Goal: Information Seeking & Learning: Learn about a topic

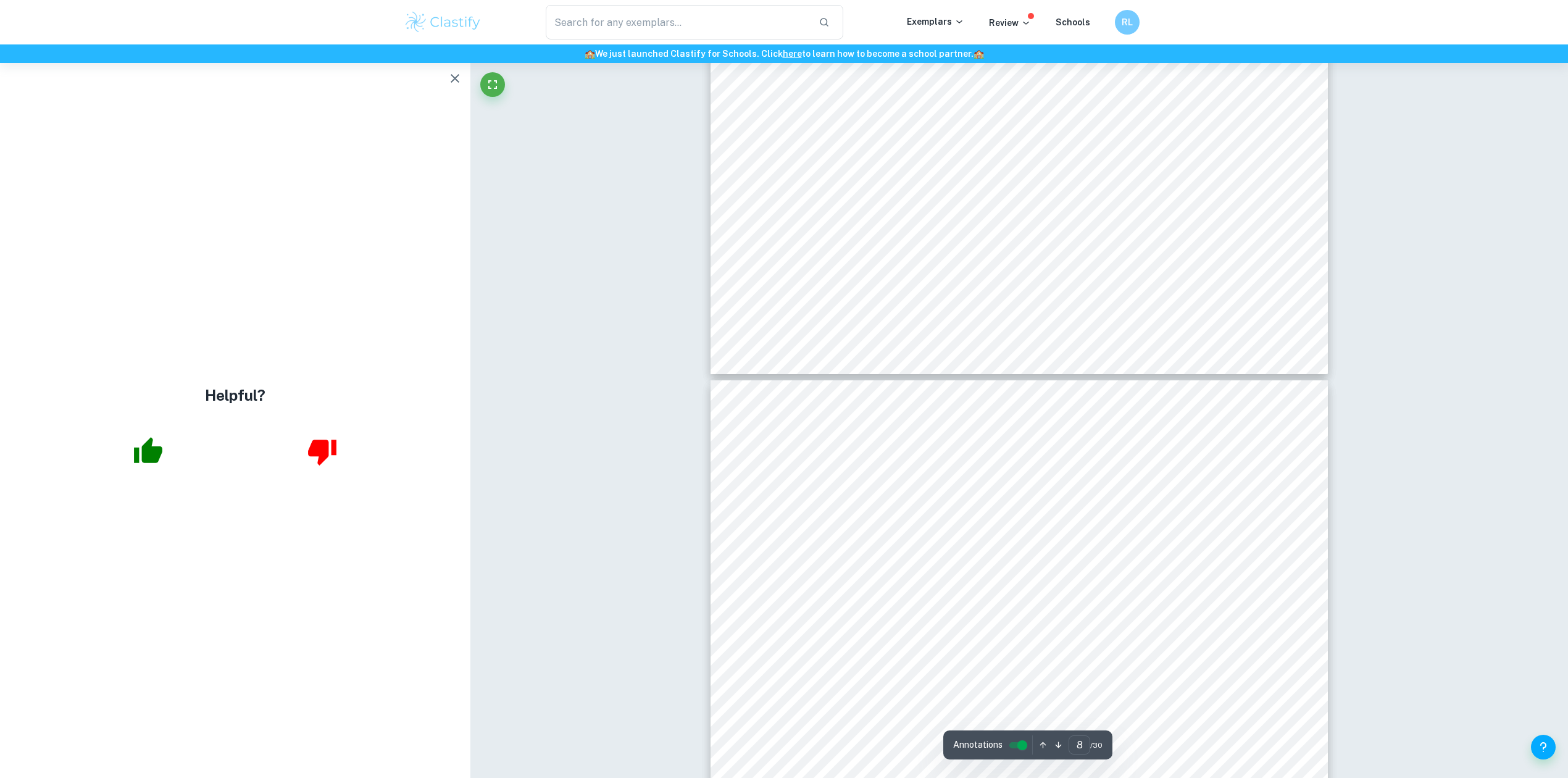
scroll to position [6406, 0]
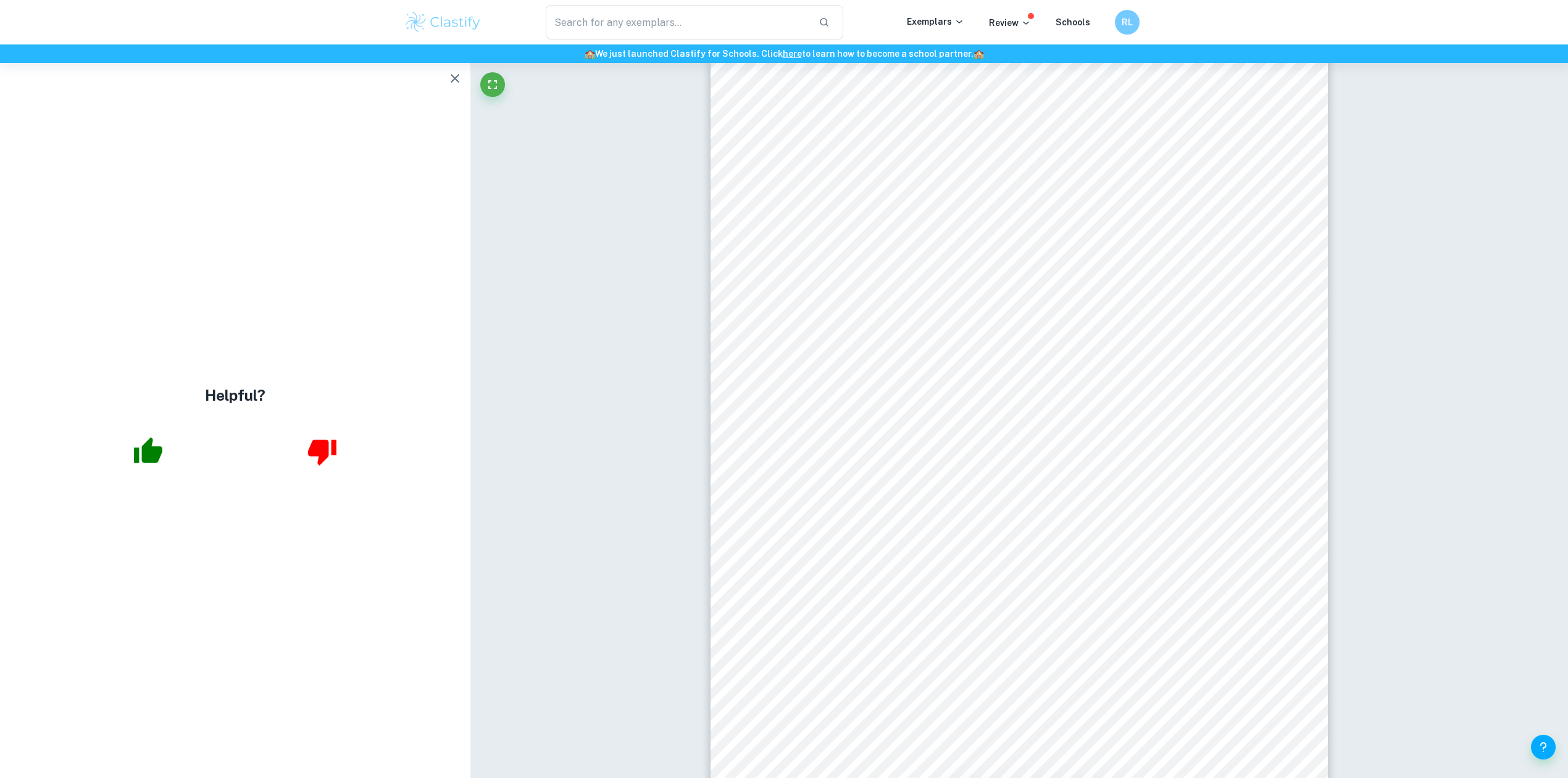
click at [448, 94] on div "Helpful?" at bounding box center [235, 421] width 470 height 715
click at [449, 85] on icon "button" at bounding box center [455, 78] width 14 height 14
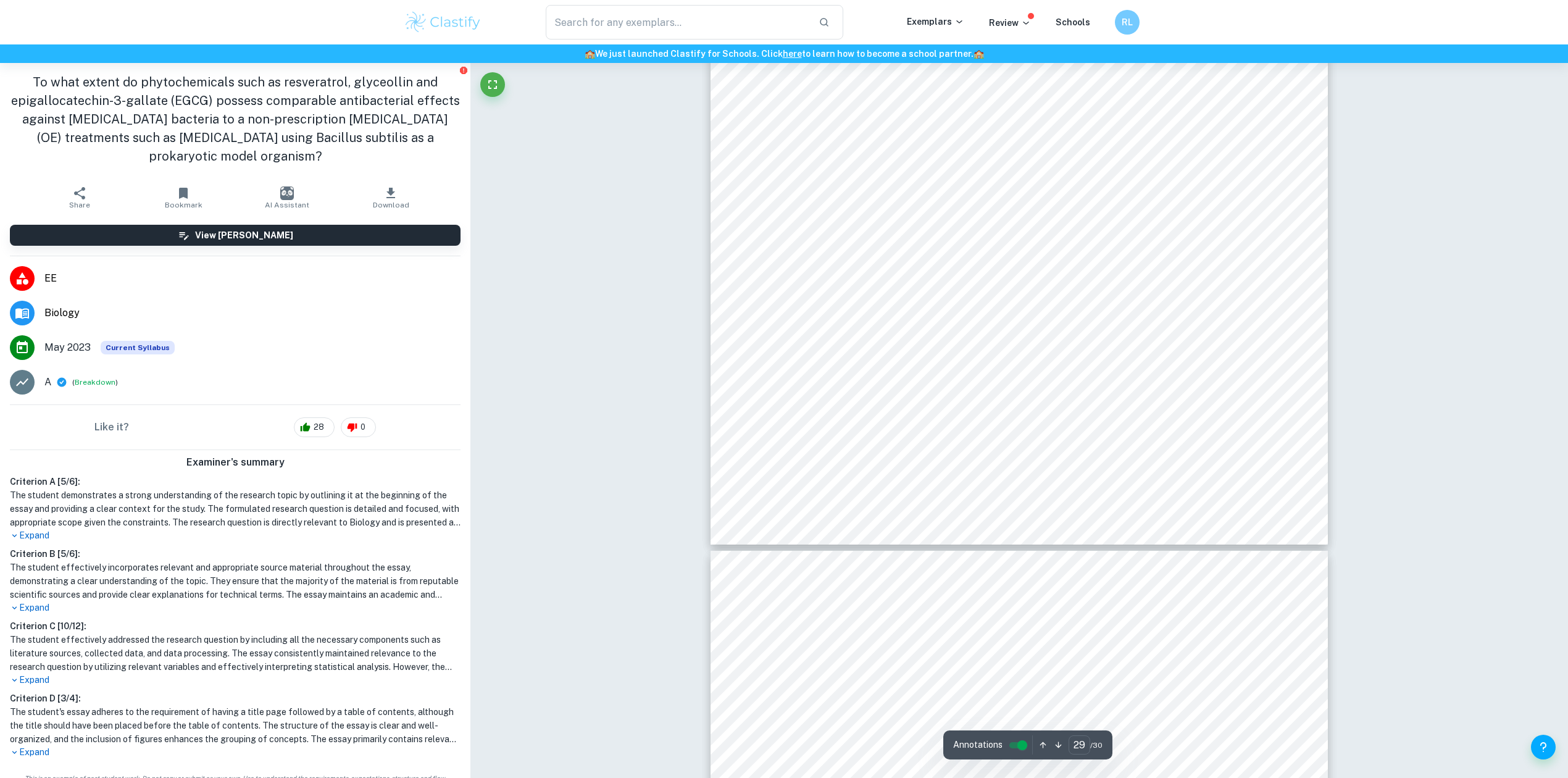
scroll to position [24679, 0]
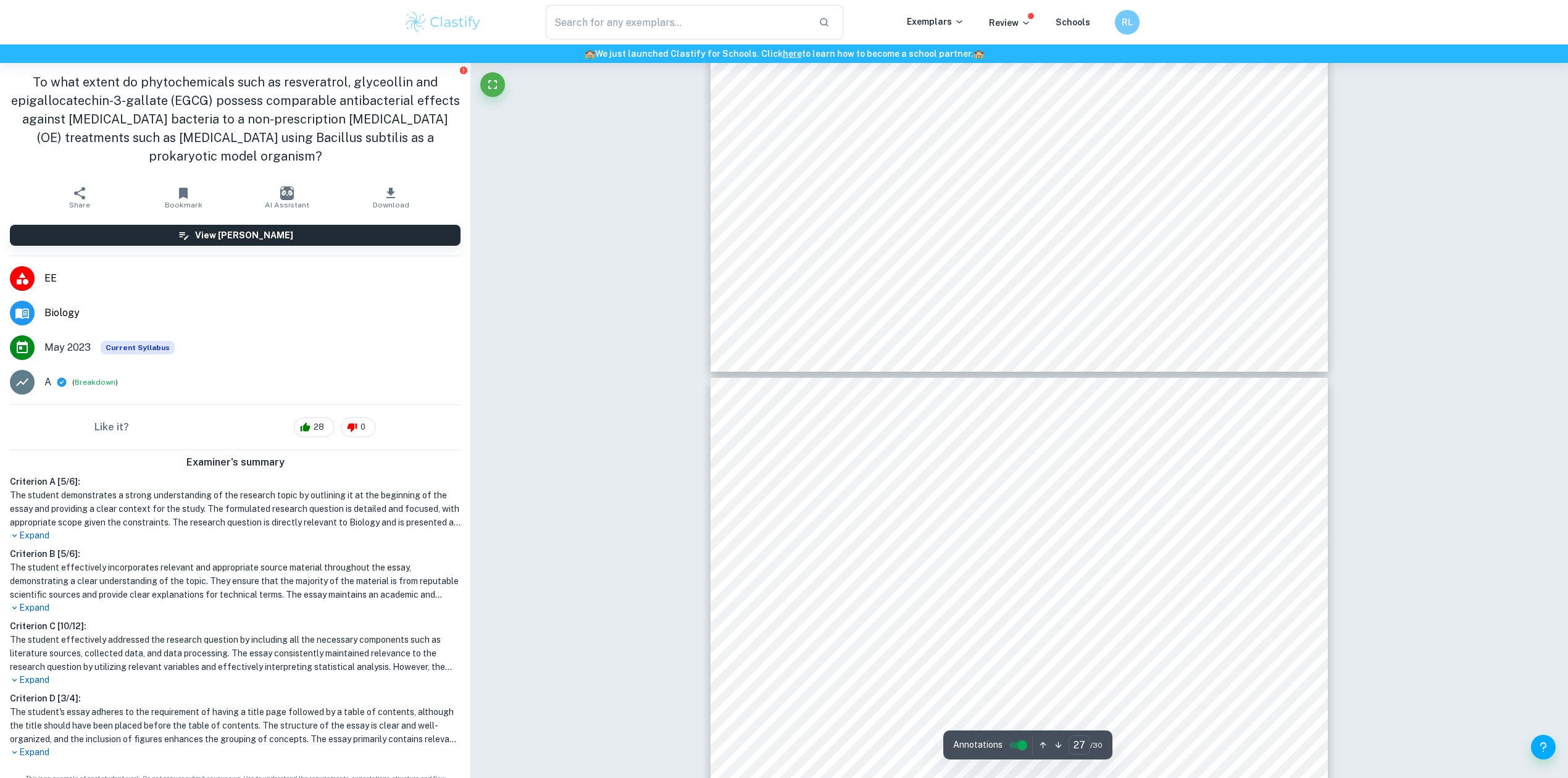
type input "26"
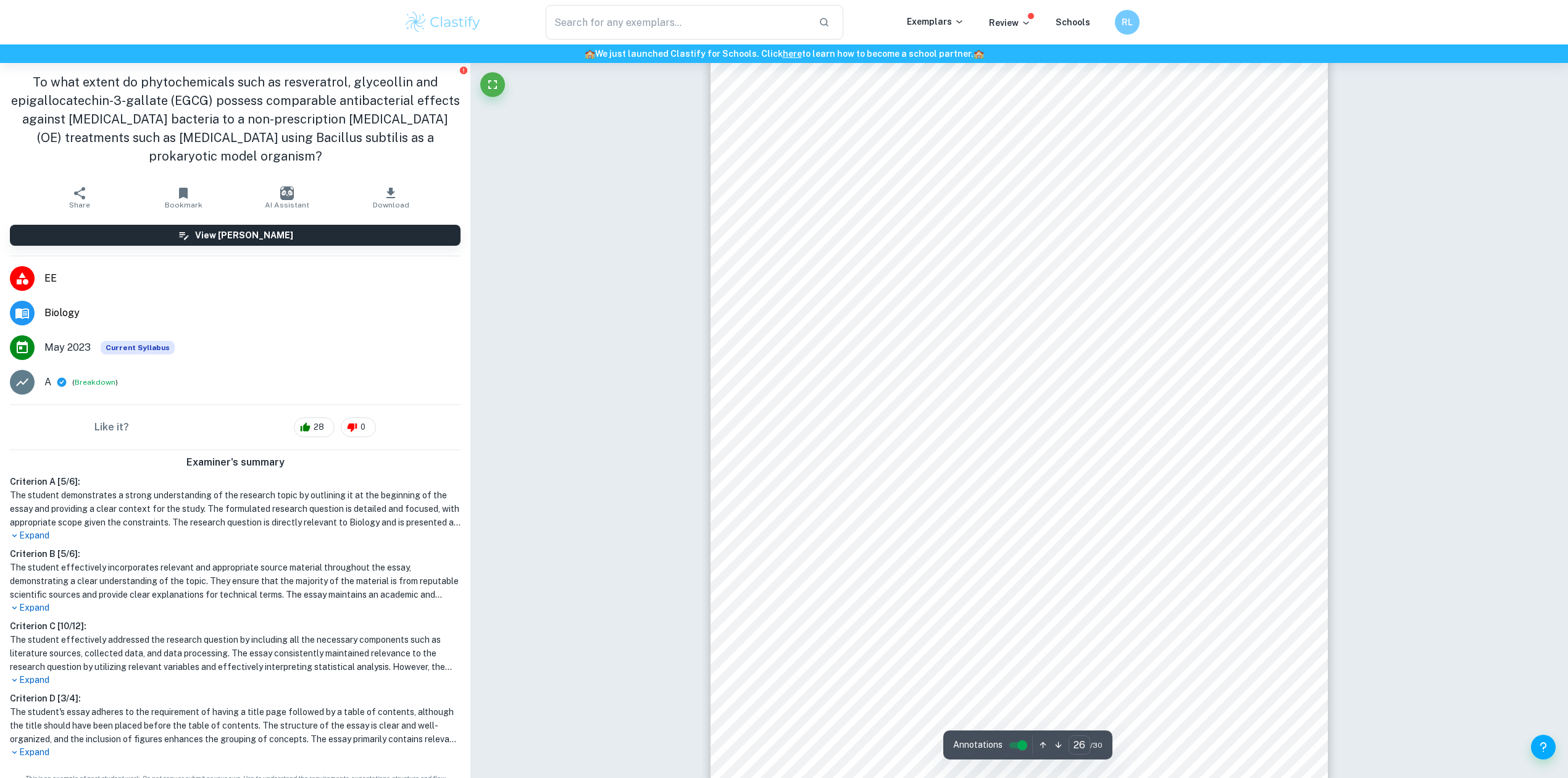
scroll to position [22210, 0]
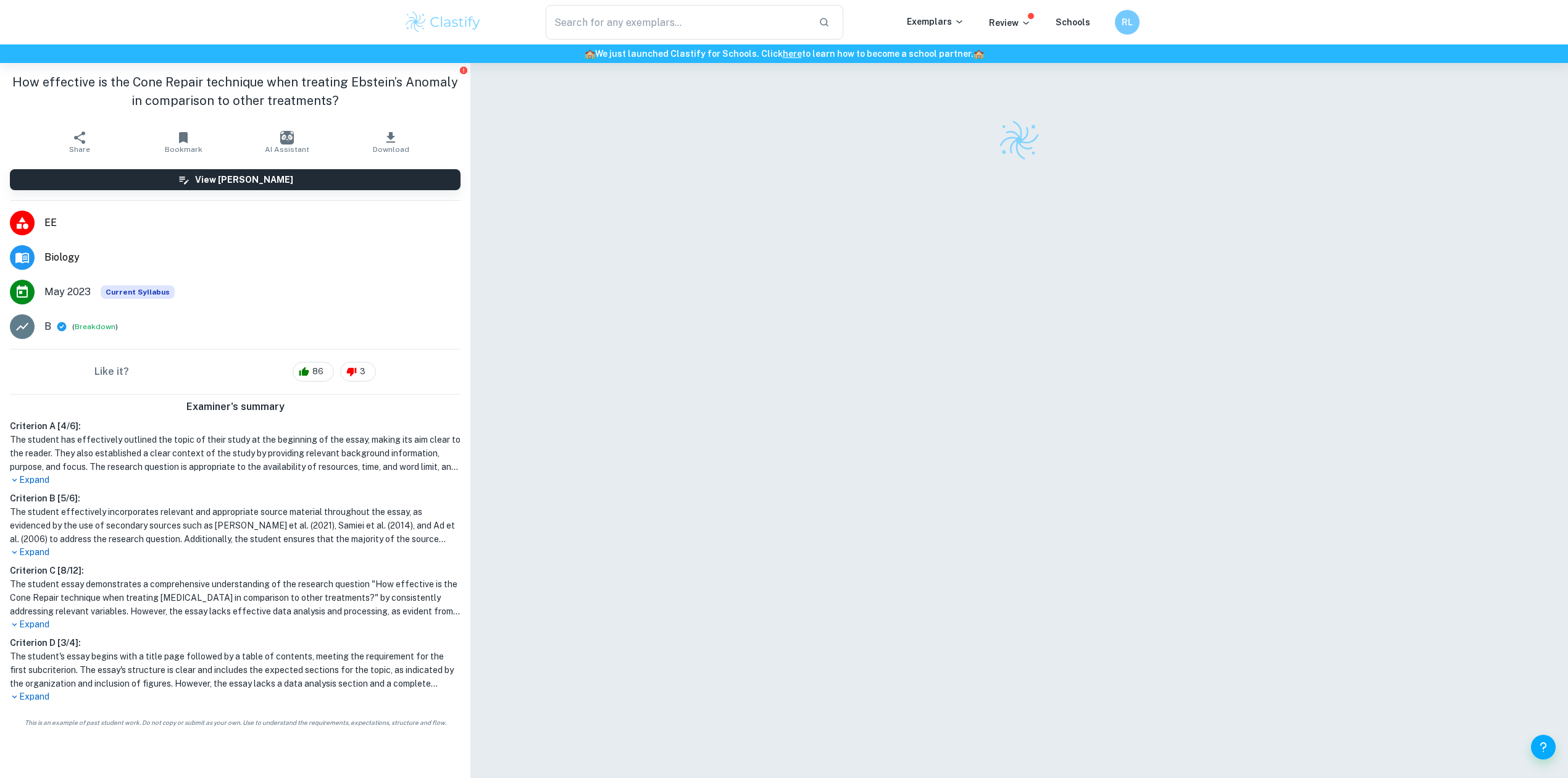
checkbox input "true"
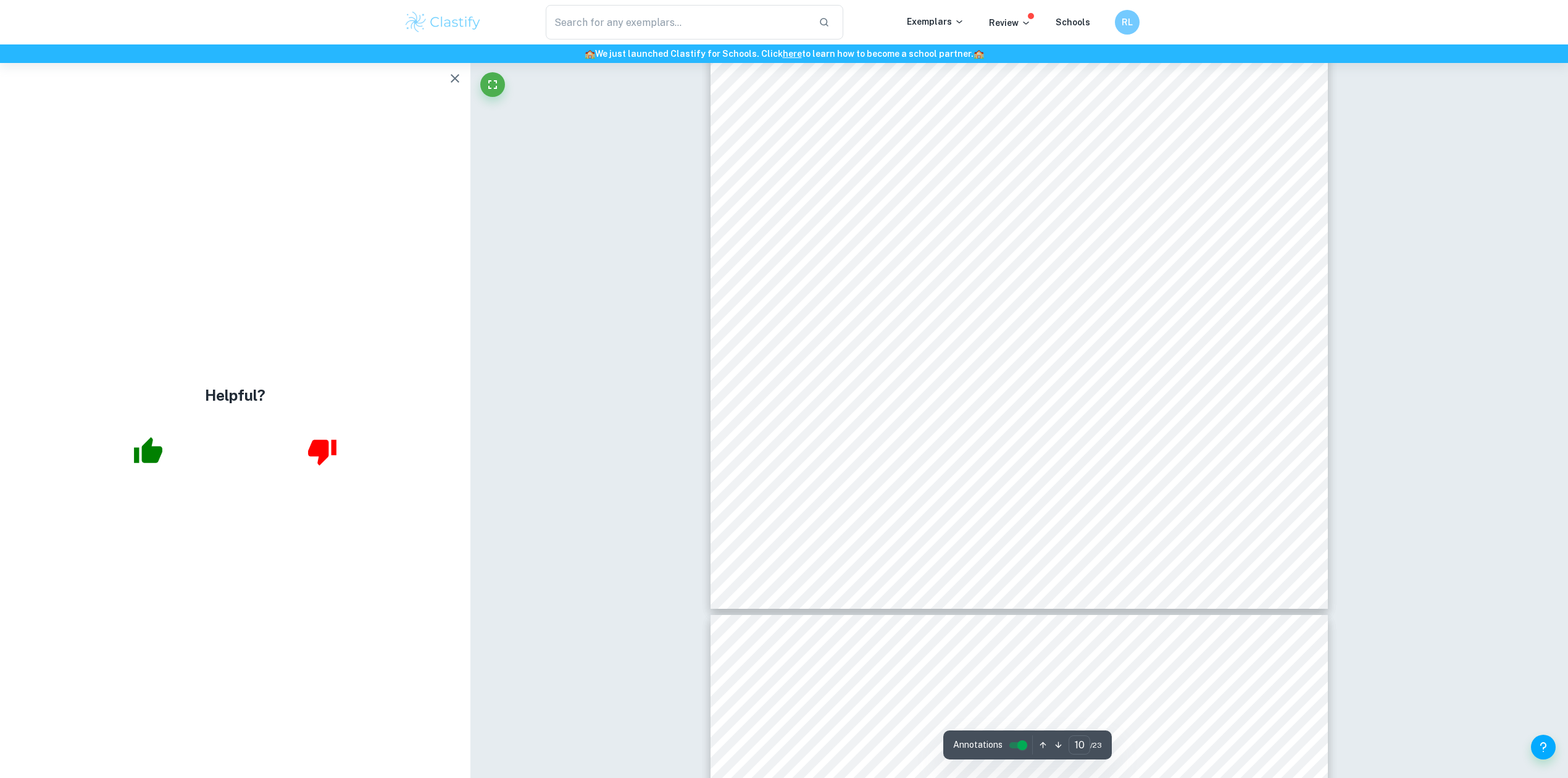
scroll to position [8021, 0]
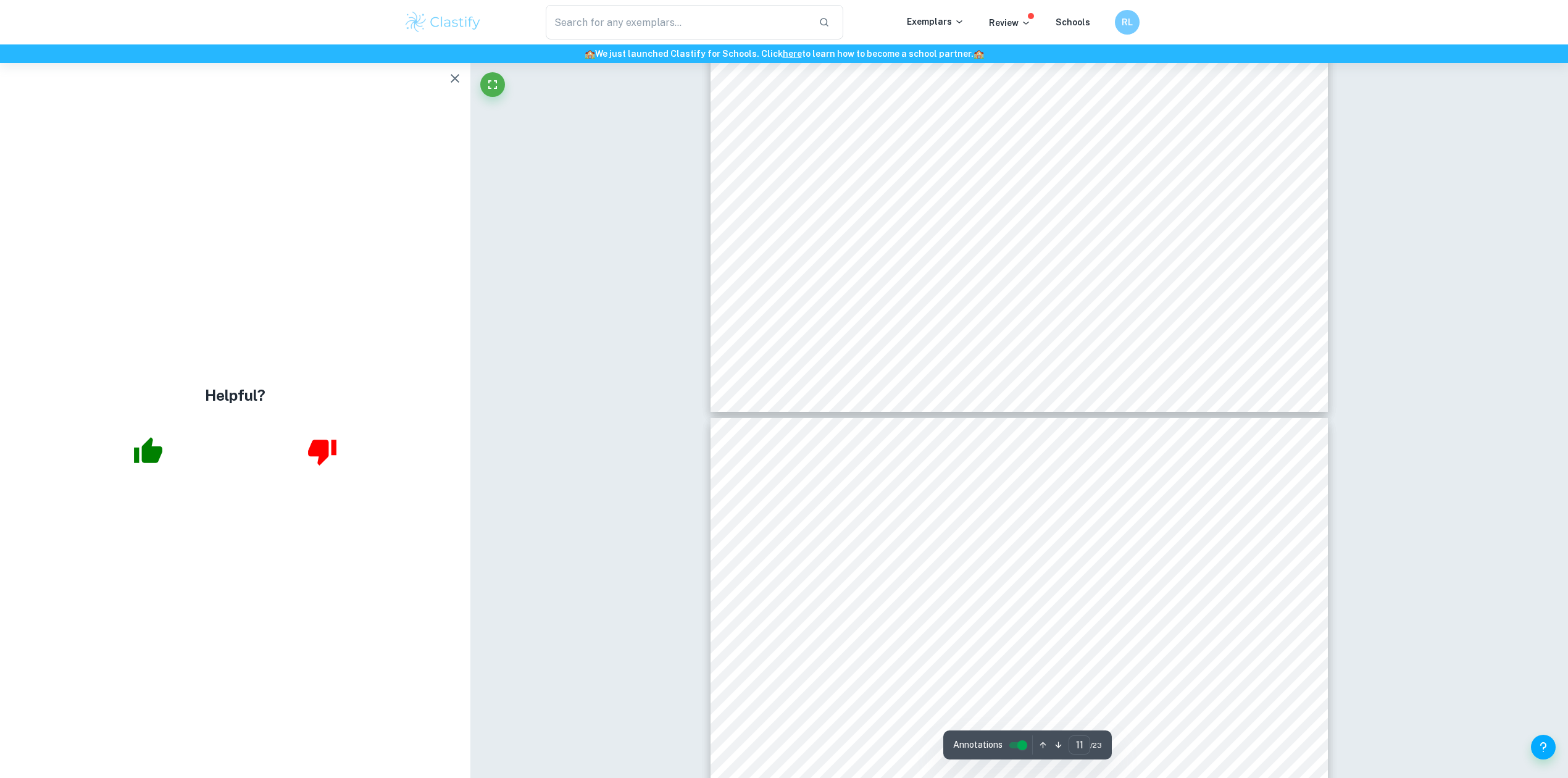
type input "10"
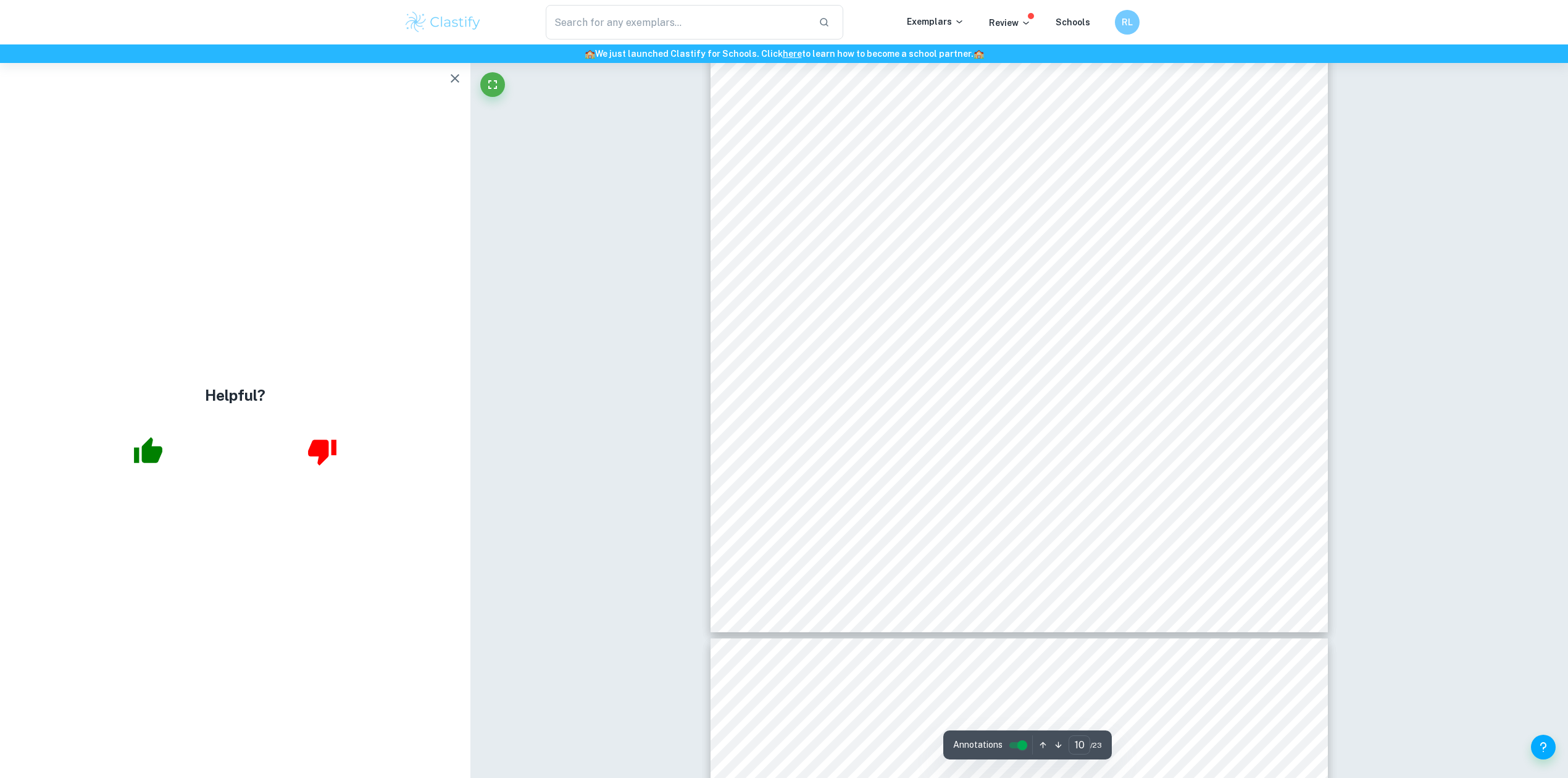
scroll to position [7280, 0]
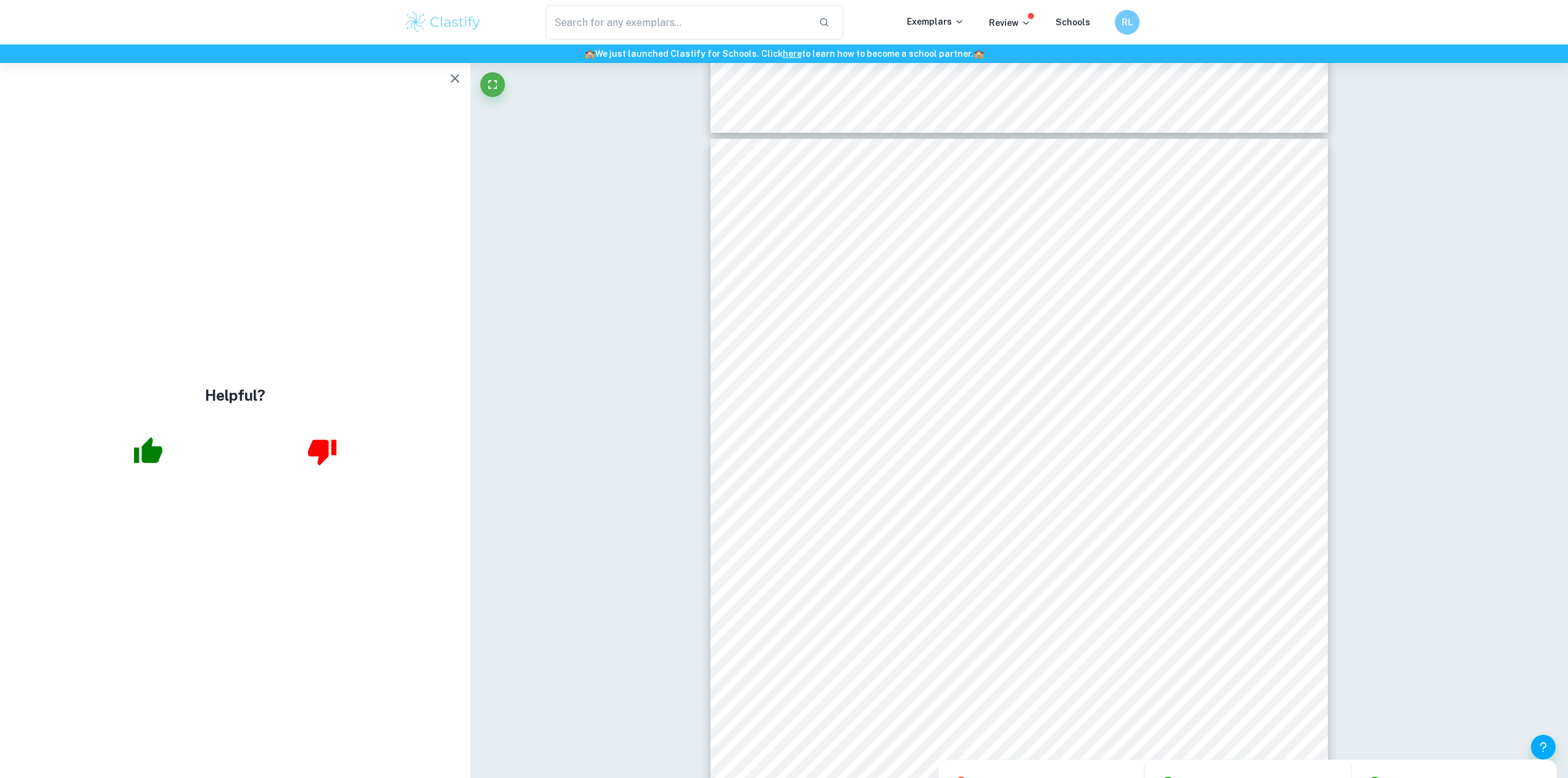
click at [1099, 247] on div at bounding box center [1020, 255] width 472 height 29
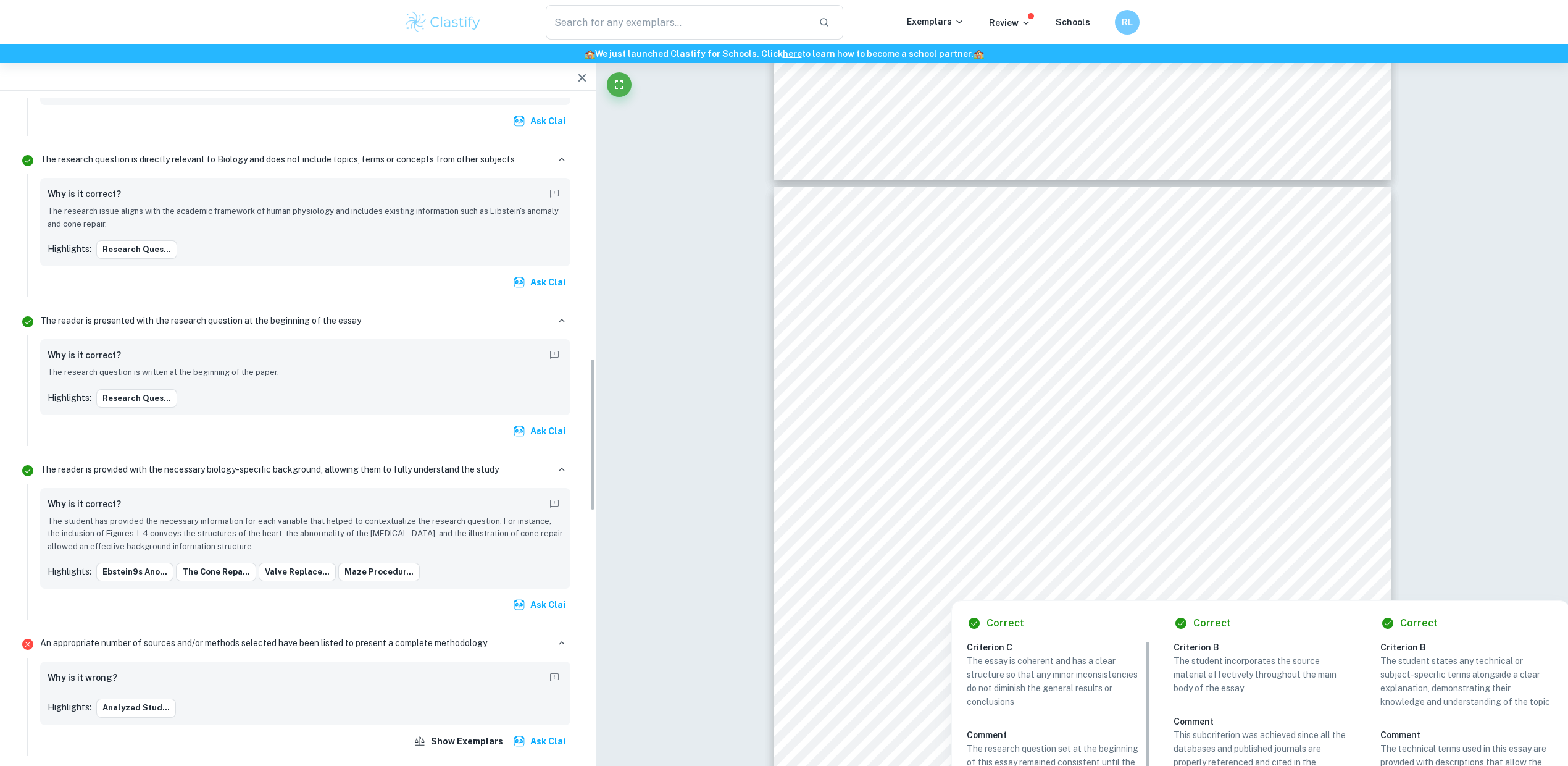
scroll to position [1145, 0]
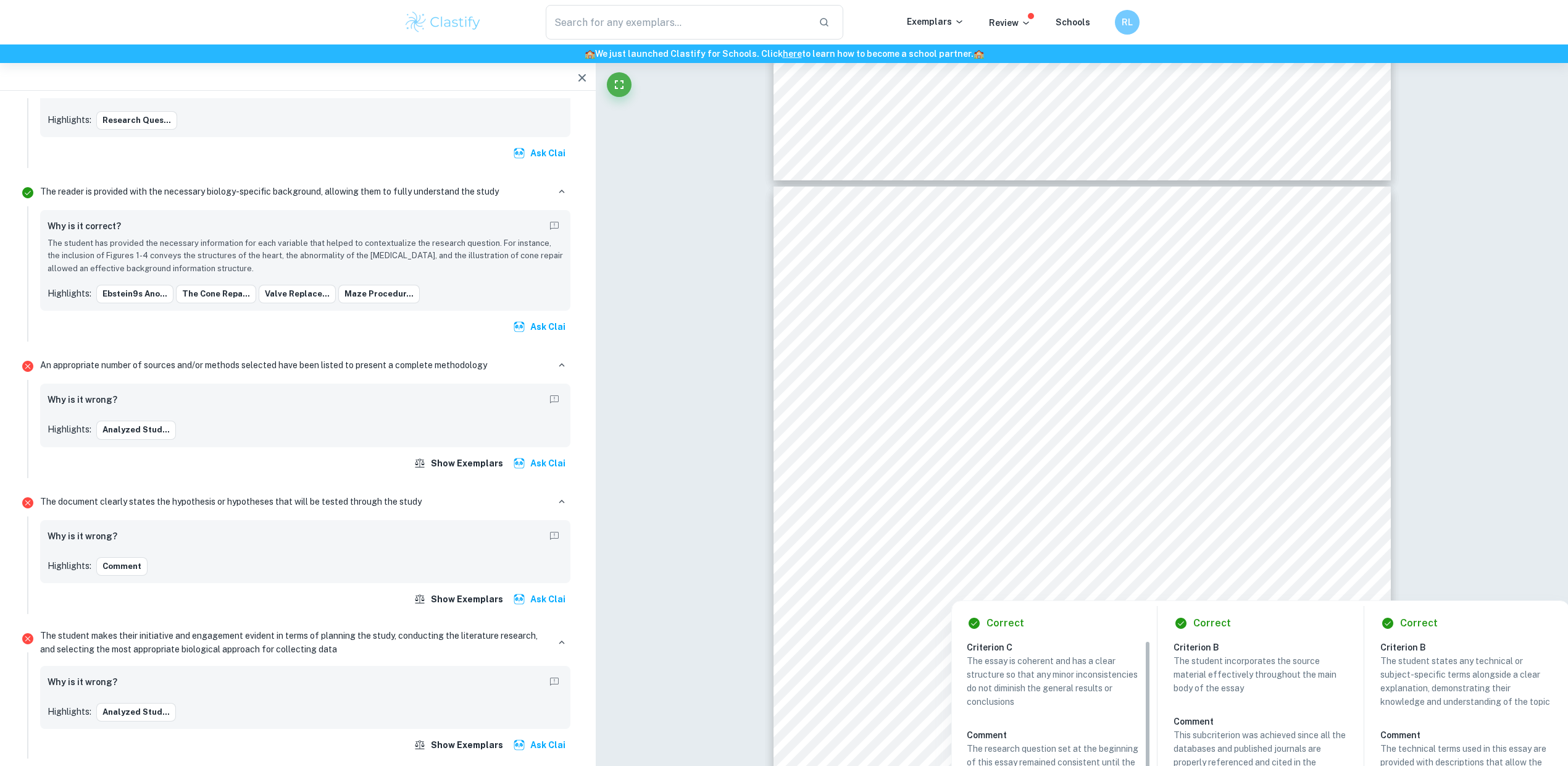
click at [119, 388] on div "An appropriate number of sources and/or methods selected have been listed to pr…" at bounding box center [305, 415] width 540 height 124
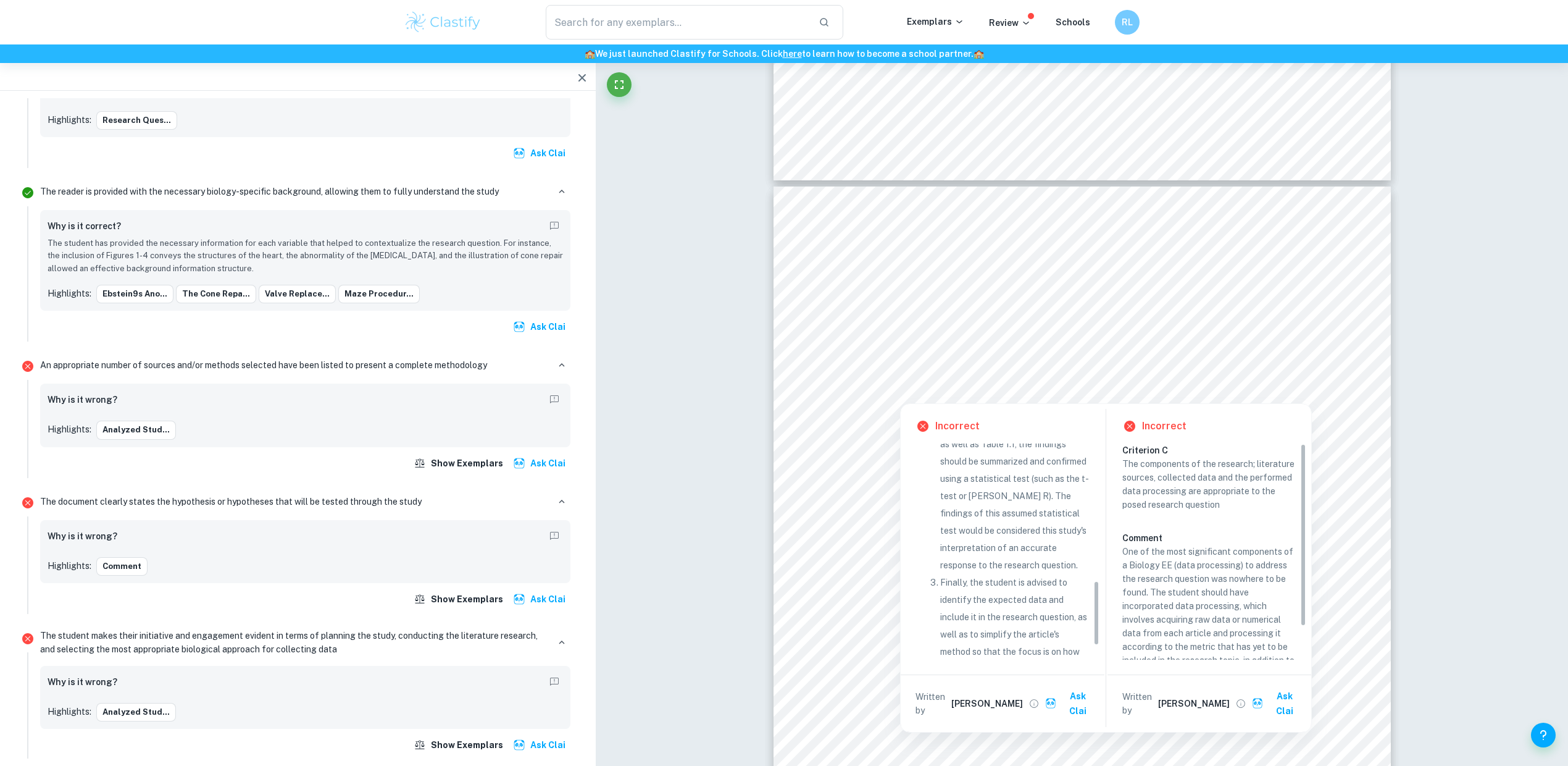
scroll to position [502, 0]
drag, startPoint x: 1097, startPoint y: 513, endPoint x: 1095, endPoint y: 648, distance: 135.0
click at [1097, 655] on div "Criterion C The research presented in the essay is effectively analyzed by the …" at bounding box center [1008, 552] width 184 height 216
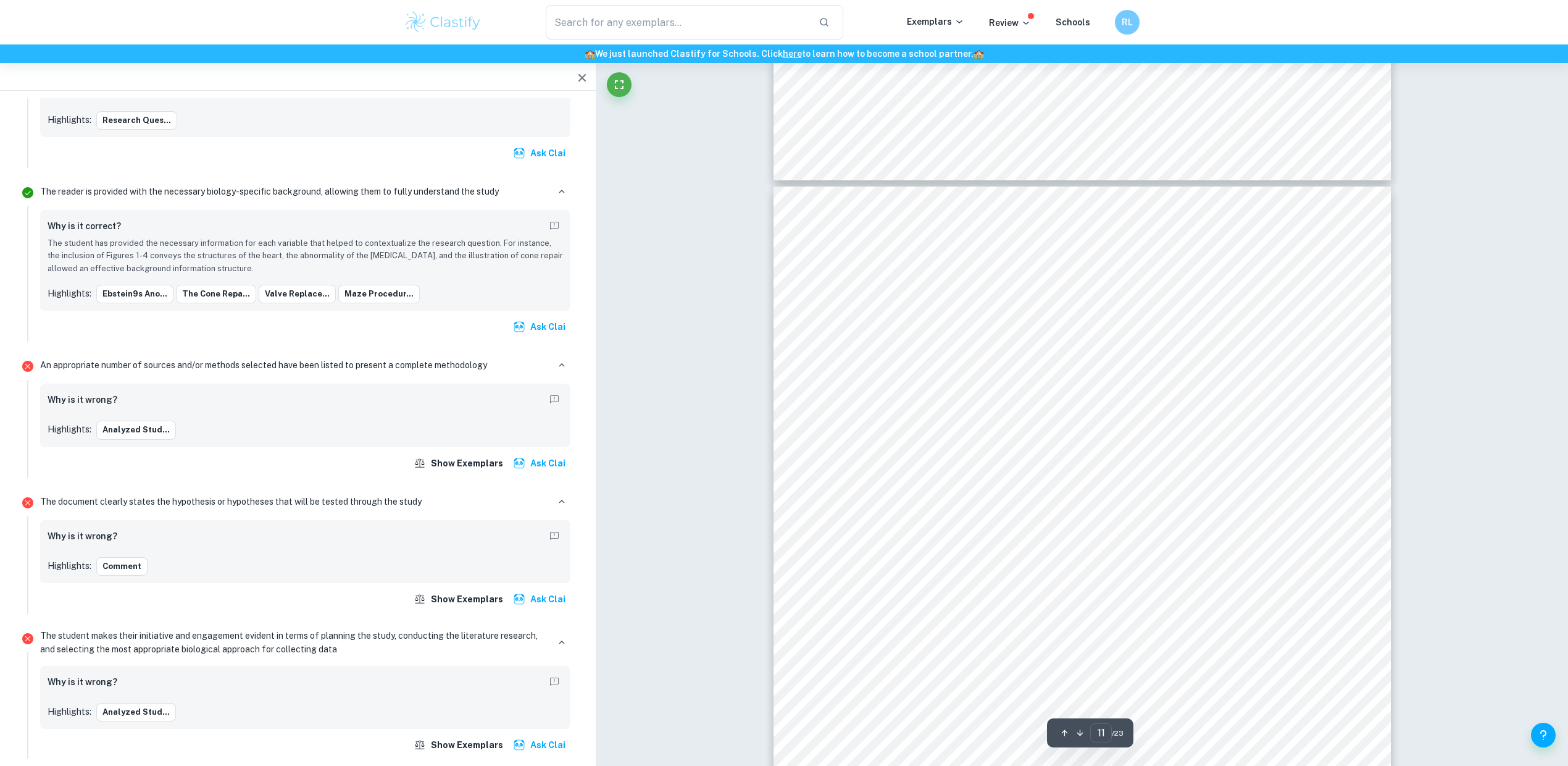
click at [775, 406] on div "11 of the sample consisted of females and 41.8% were males. The average age was…" at bounding box center [1083, 586] width 618 height 799
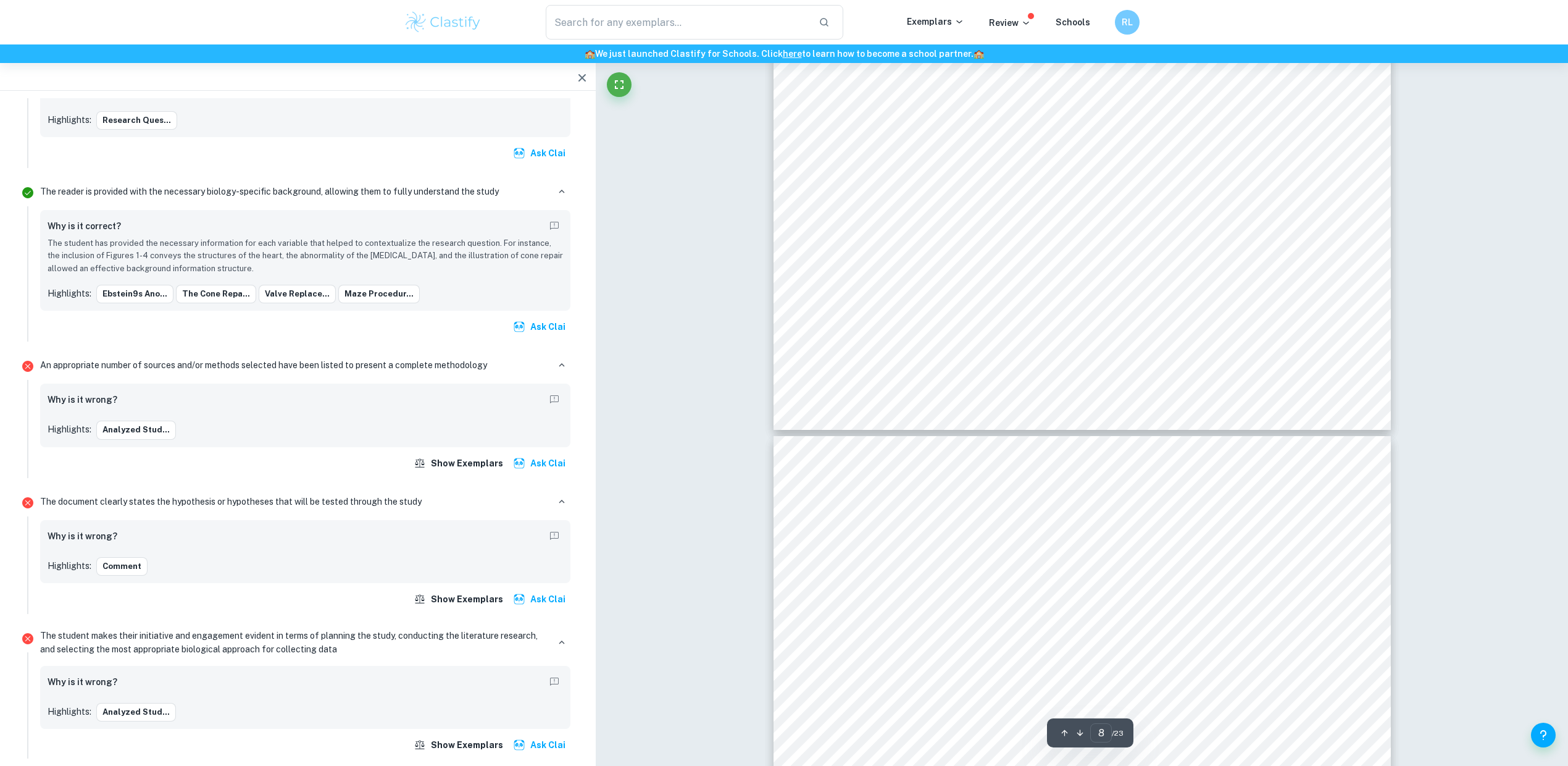
scroll to position [5474, 0]
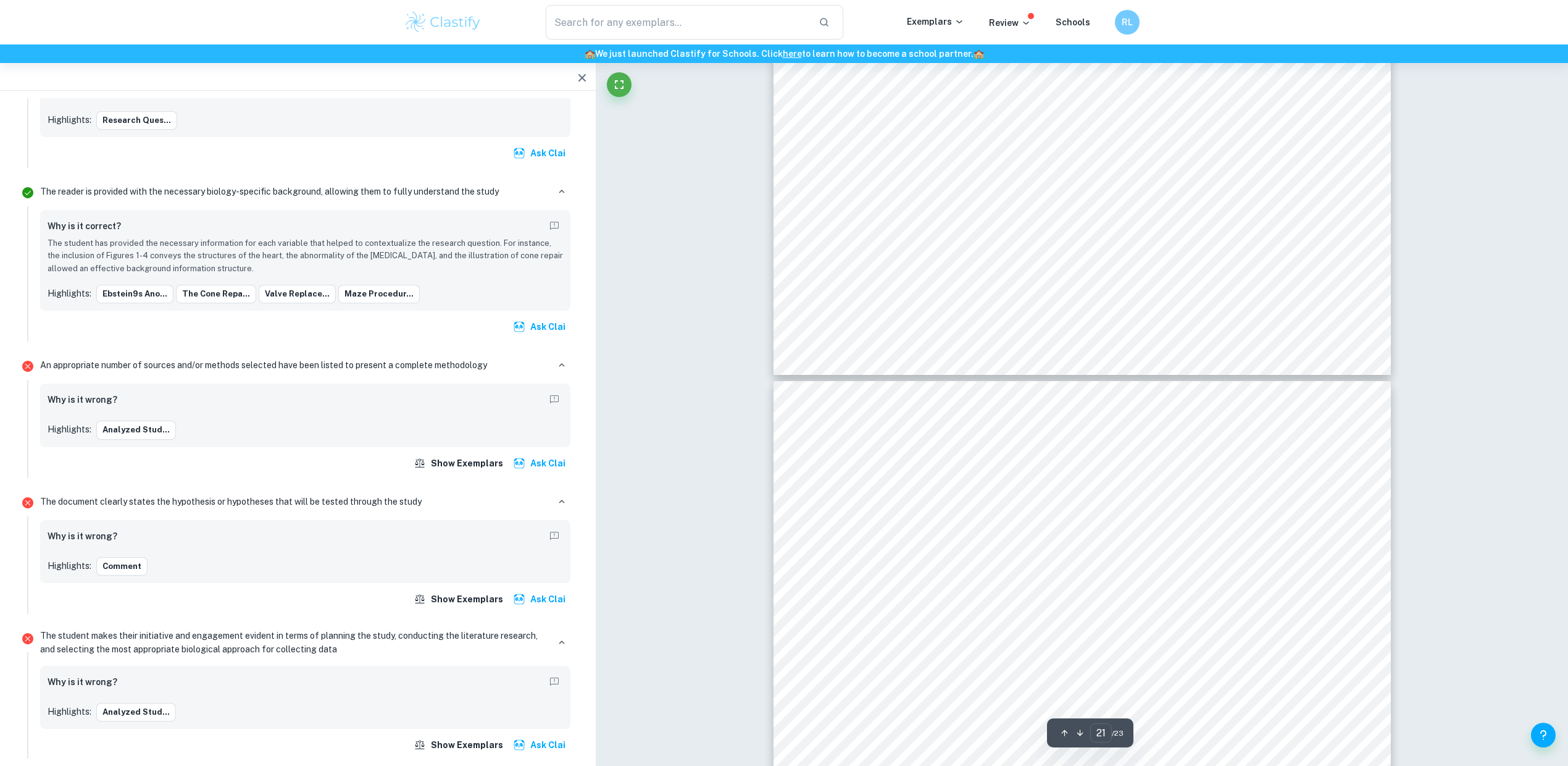
type input "20"
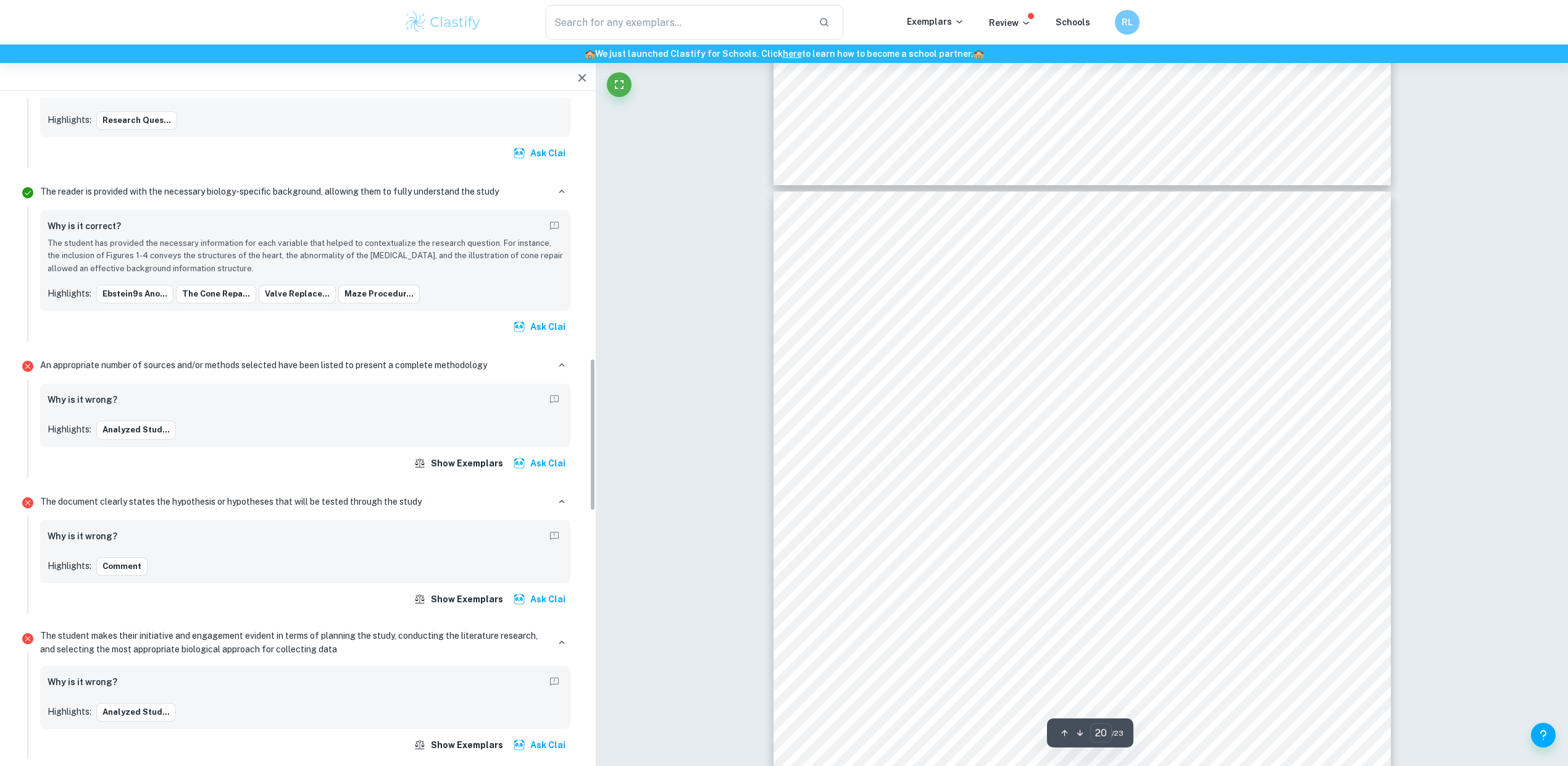
click at [576, 86] on button "button" at bounding box center [582, 78] width 24 height 24
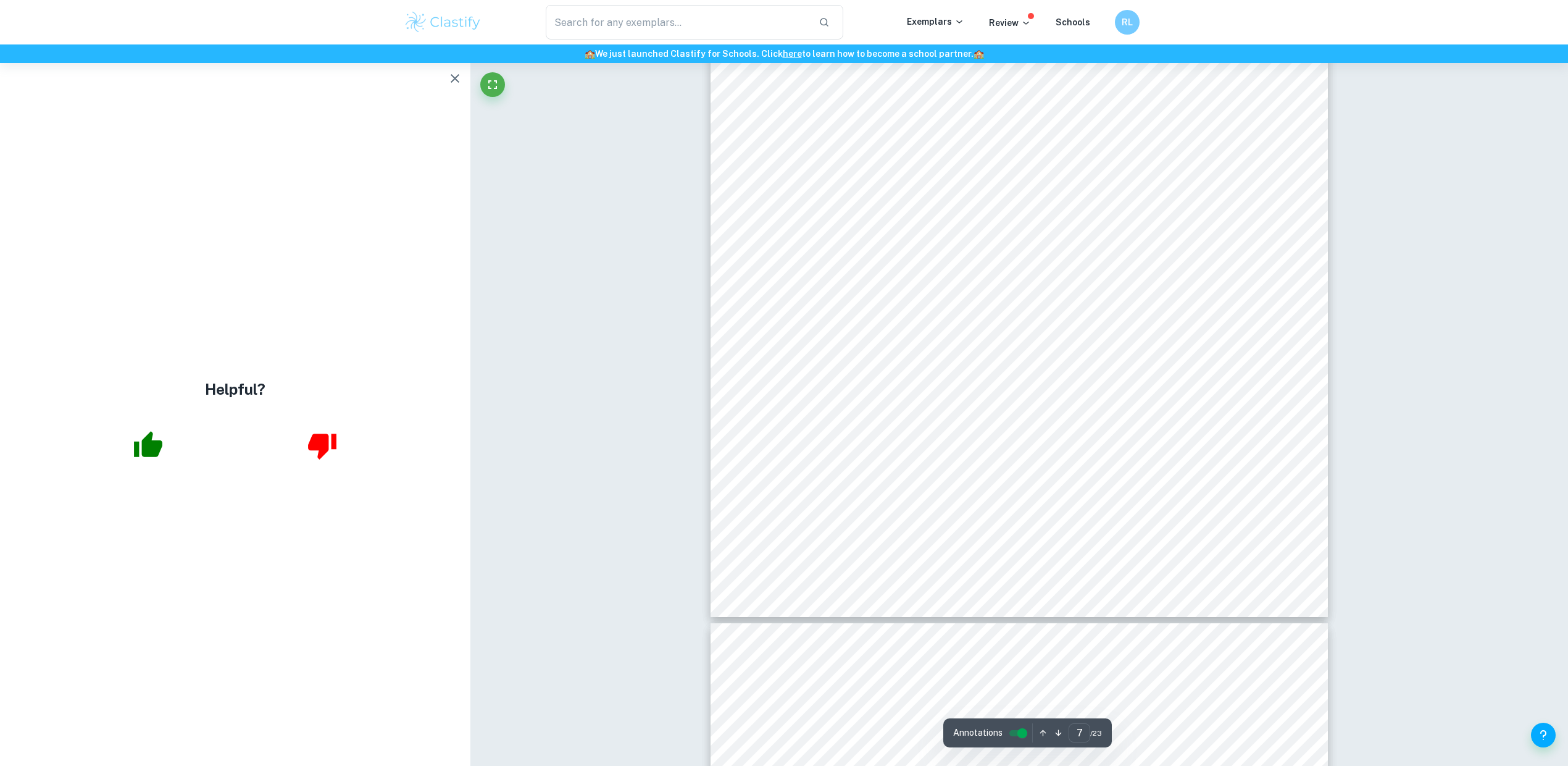
scroll to position [5585, 0]
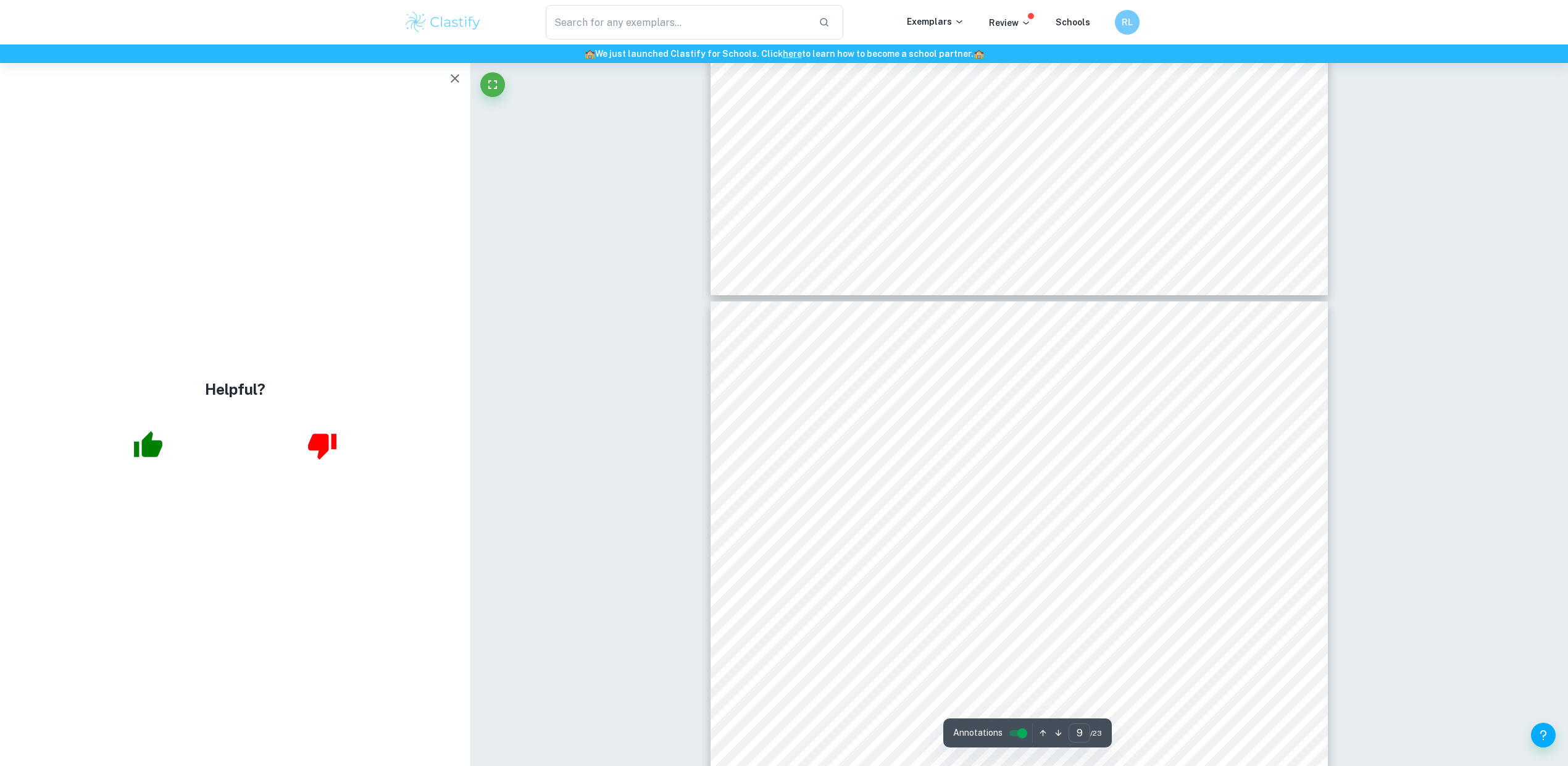
type input "10"
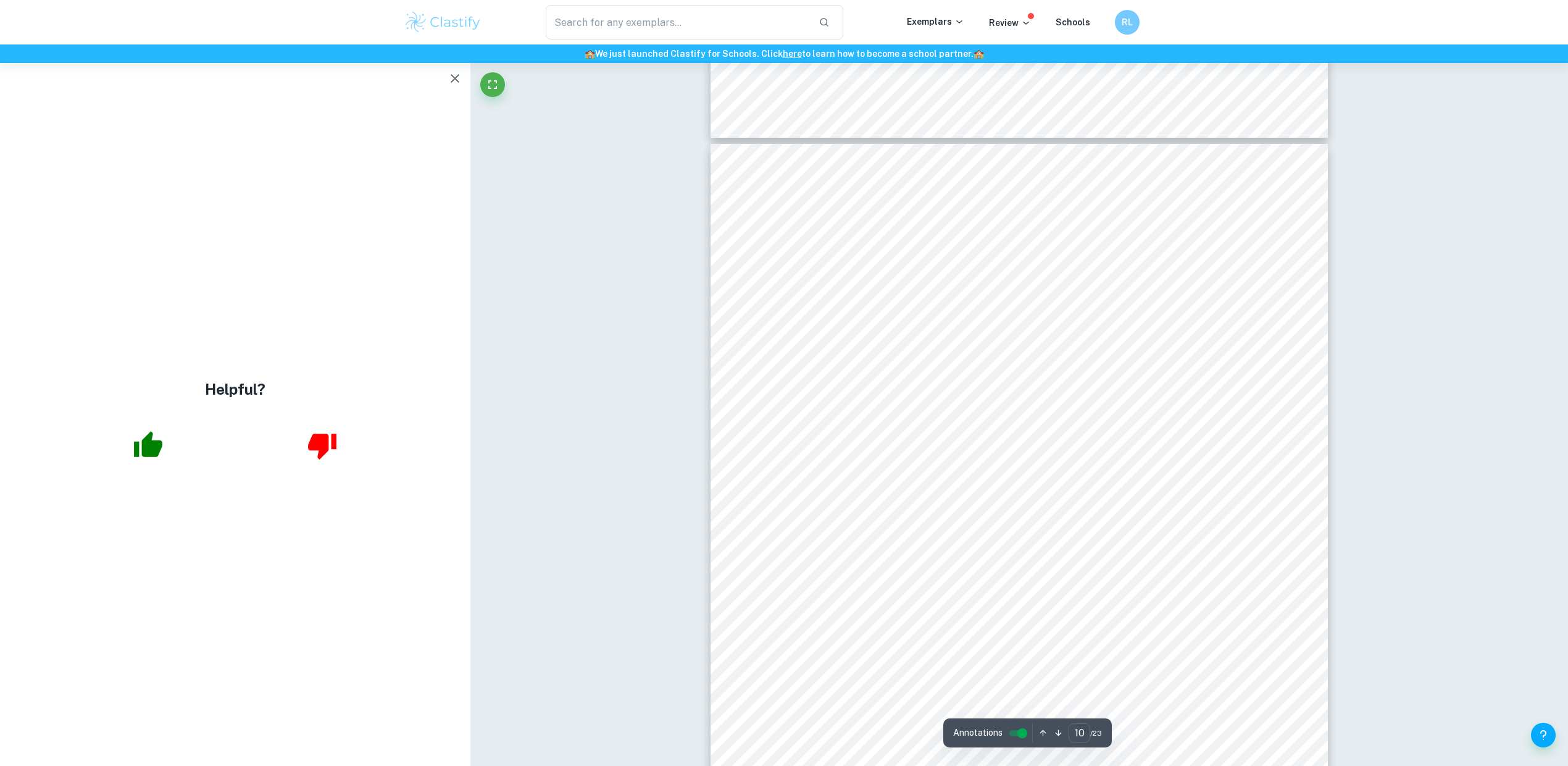
scroll to position [7234, 0]
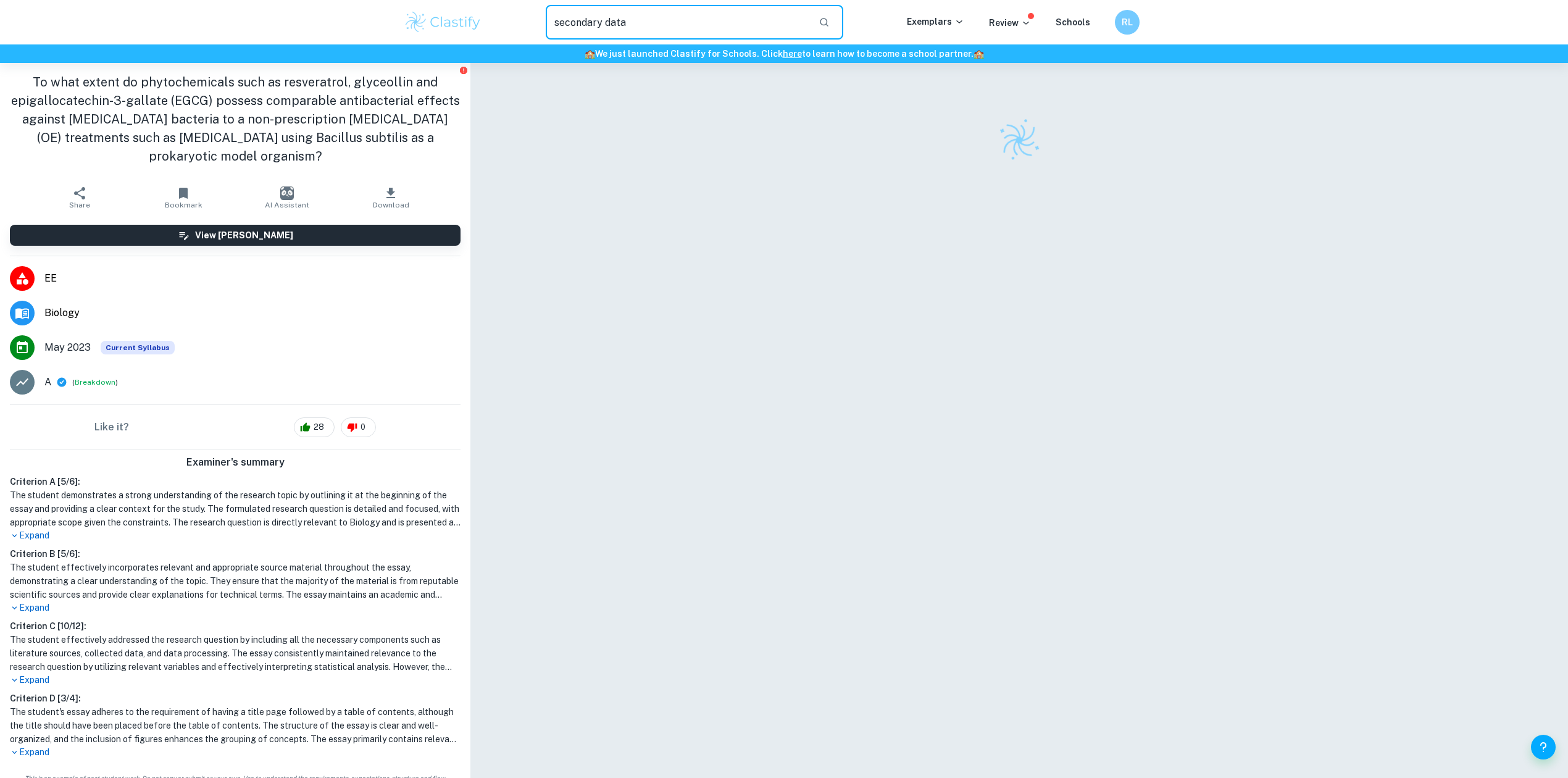
type input "secondary data"
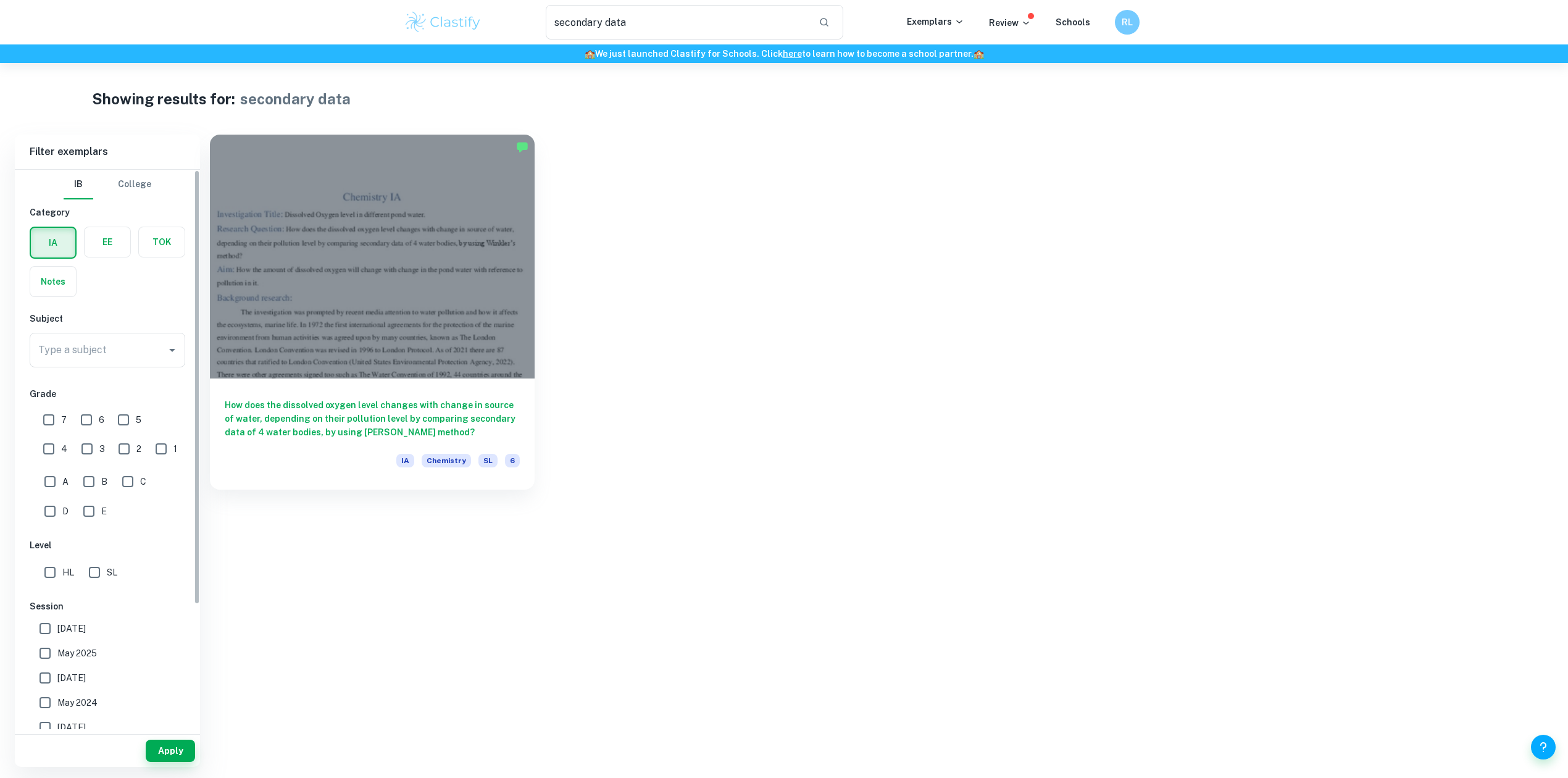
click at [106, 248] on label "button" at bounding box center [107, 241] width 46 height 30
click at [0, 0] on input "radio" at bounding box center [0, 0] width 0 height 0
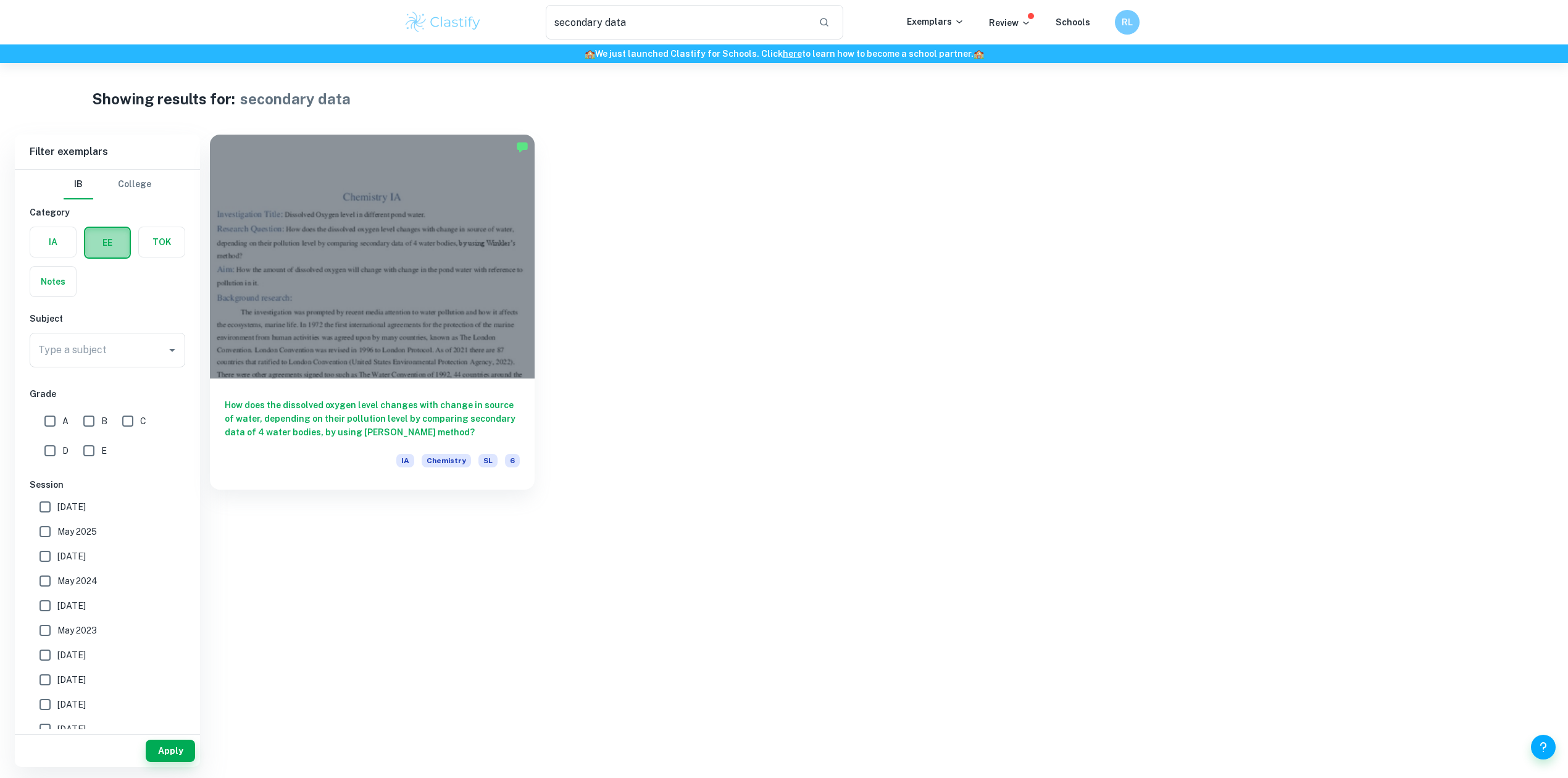
click at [109, 253] on label "button" at bounding box center [107, 242] width 44 height 30
click at [0, 0] on input "radio" at bounding box center [0, 0] width 0 height 0
click at [180, 746] on button "Apply" at bounding box center [170, 750] width 50 height 23
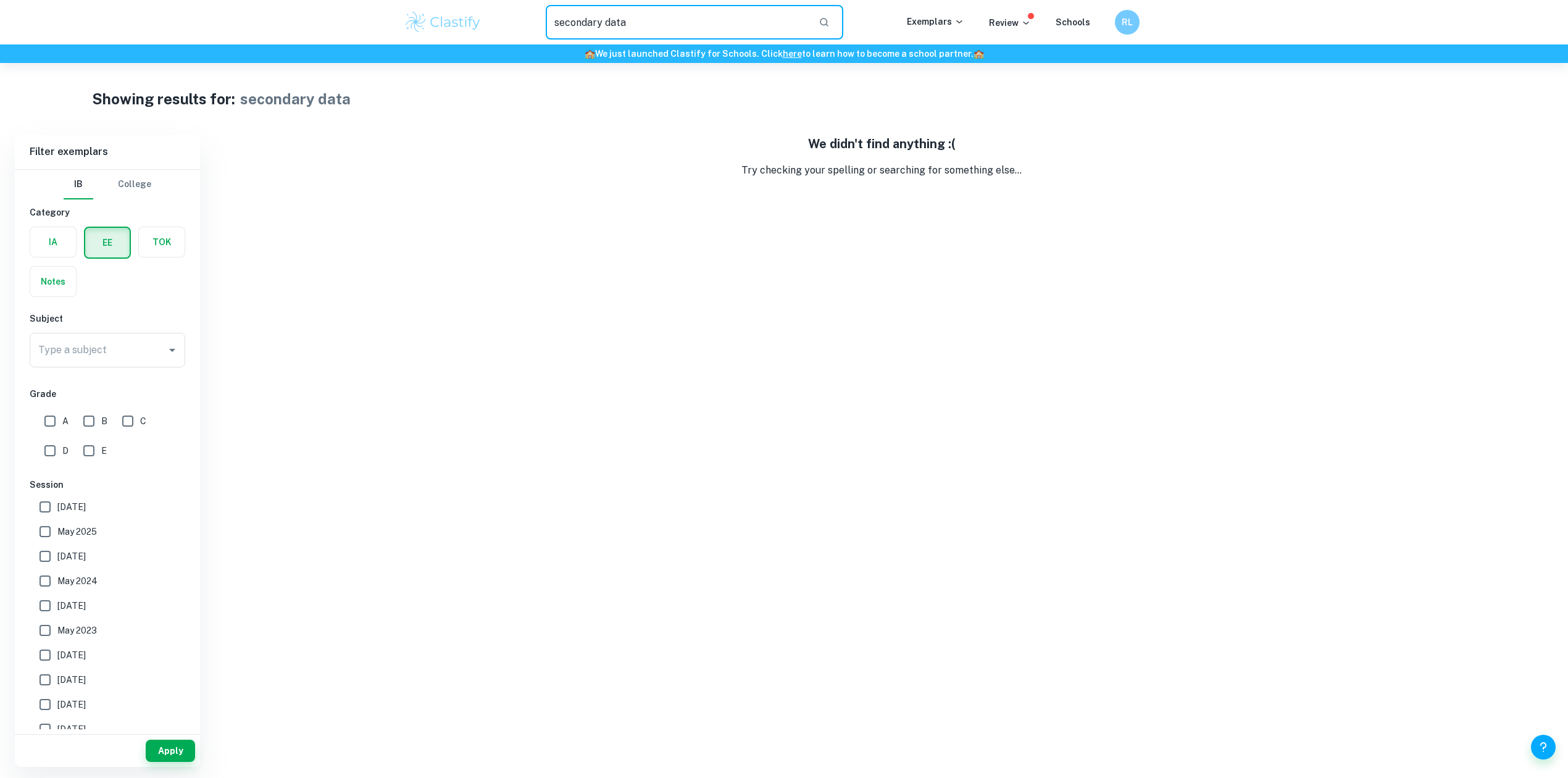
drag, startPoint x: 682, startPoint y: 17, endPoint x: 409, endPoint y: 29, distance: 273.3
click at [410, 29] on div "secondary data ​ Exemplars Review Schools RL" at bounding box center [784, 22] width 791 height 34
type input "treatment"
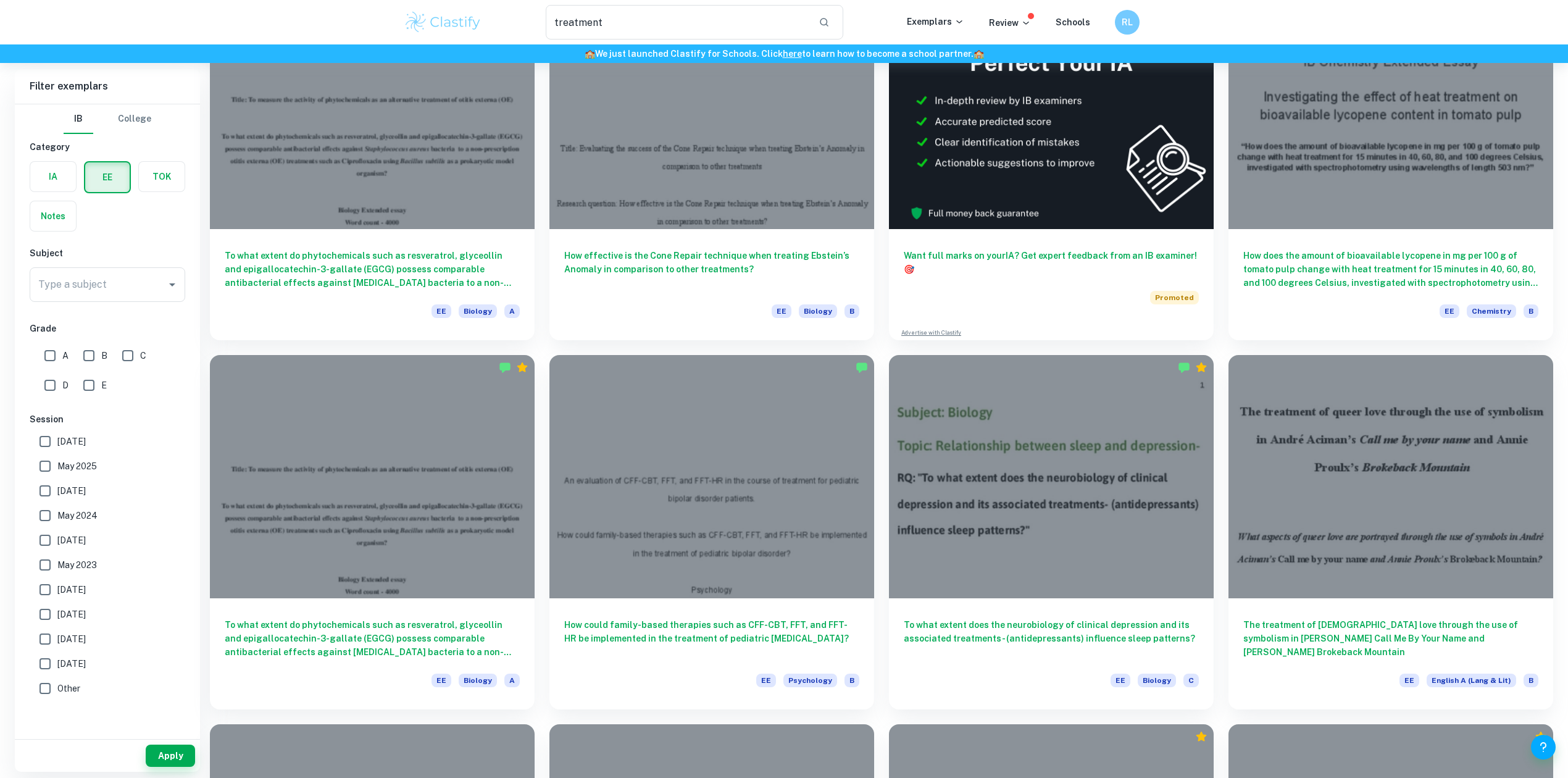
scroll to position [164, 0]
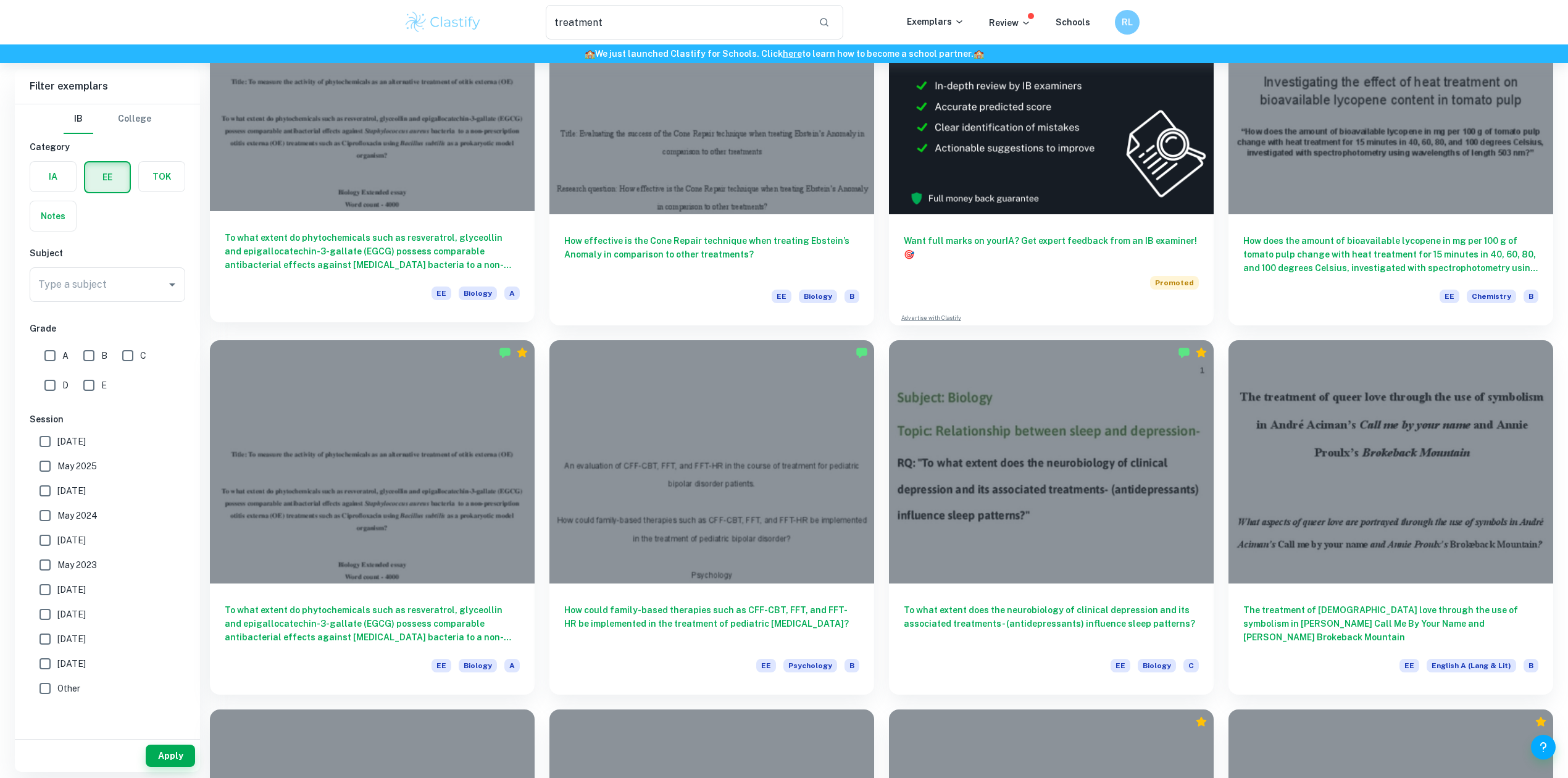
click at [379, 286] on div "EE Biology A" at bounding box center [373, 296] width 295 height 21
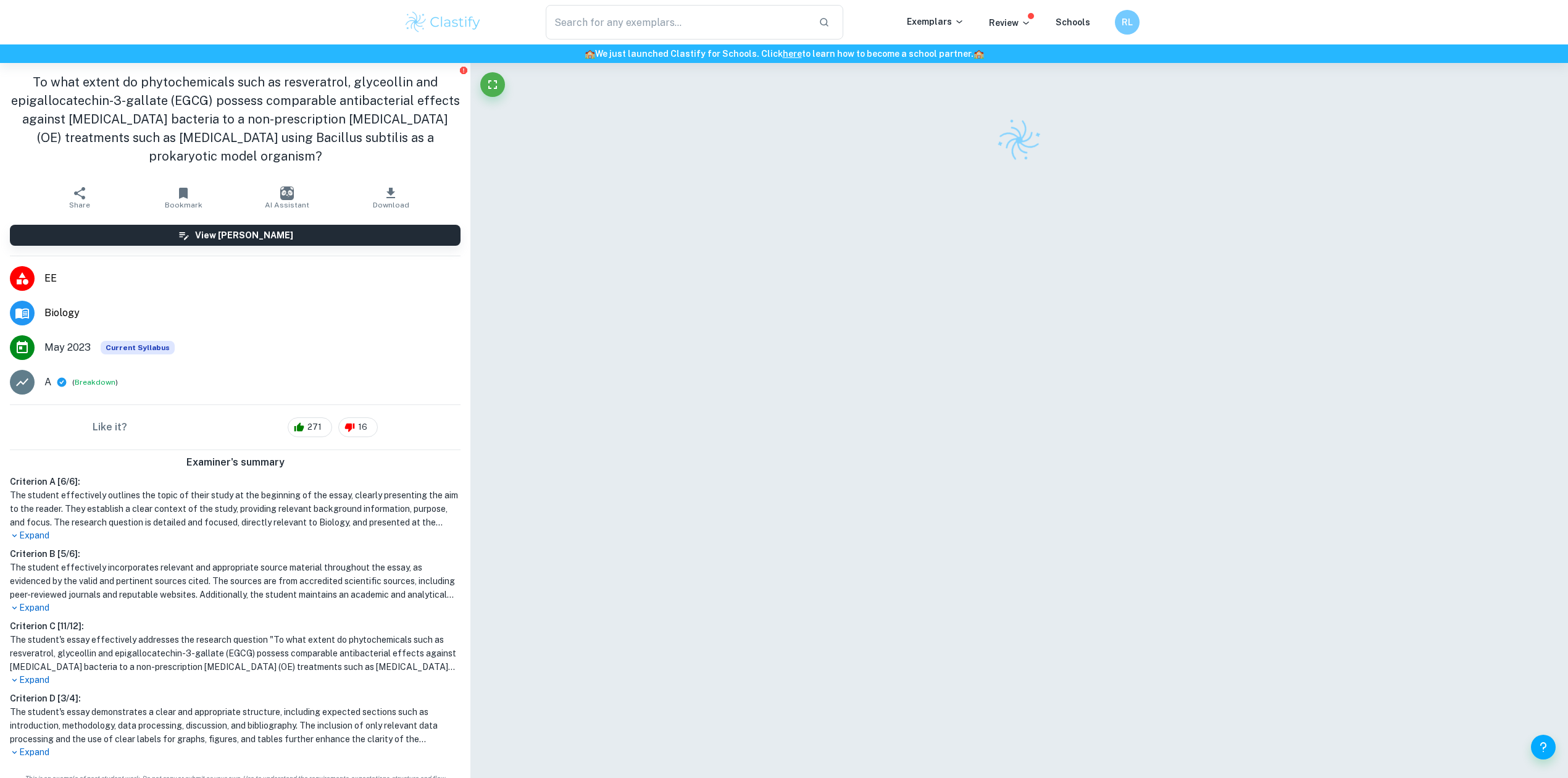
drag, startPoint x: 704, startPoint y: 209, endPoint x: 694, endPoint y: 213, distance: 10.8
type input "treatment"
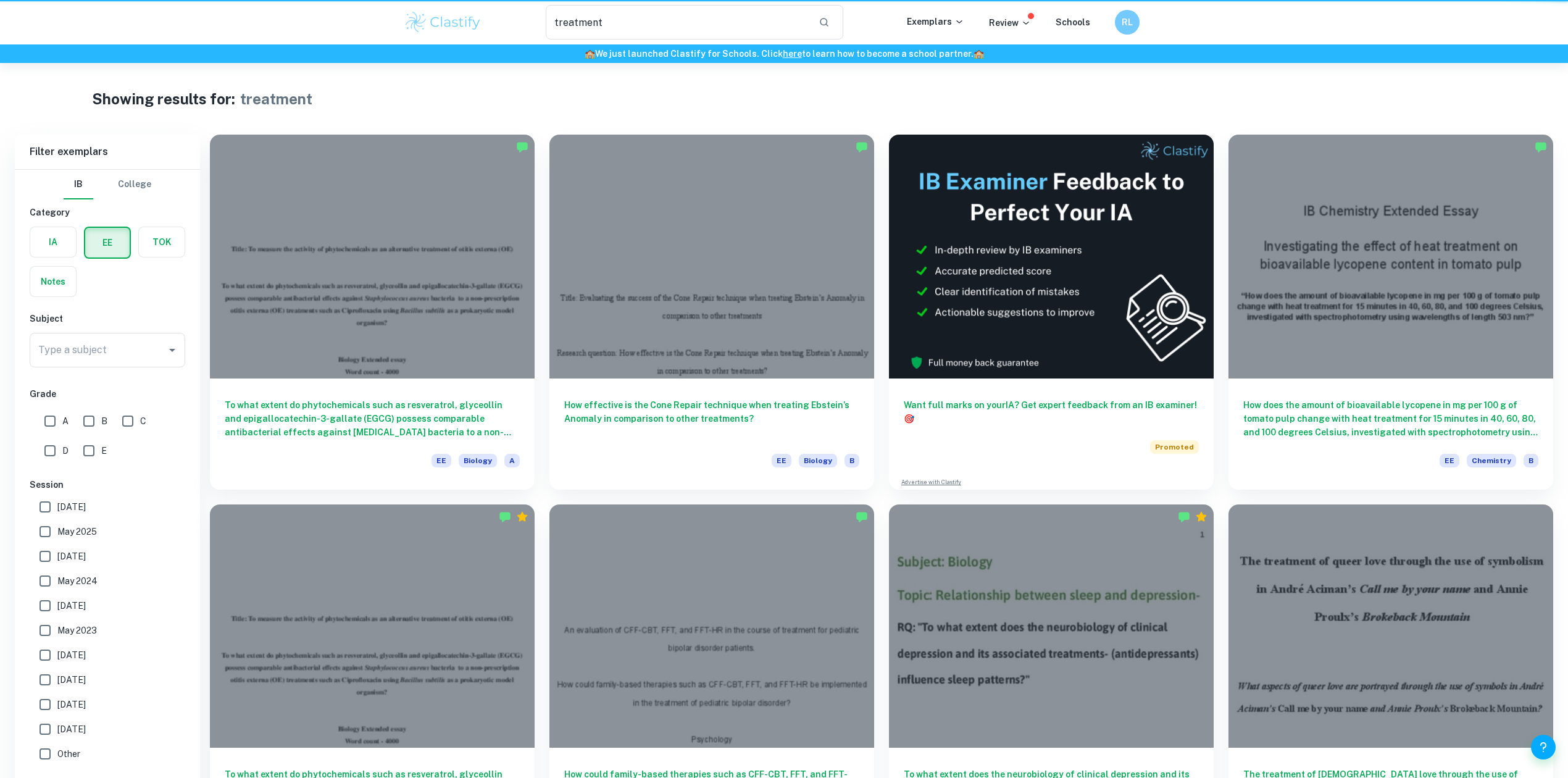
scroll to position [164, 0]
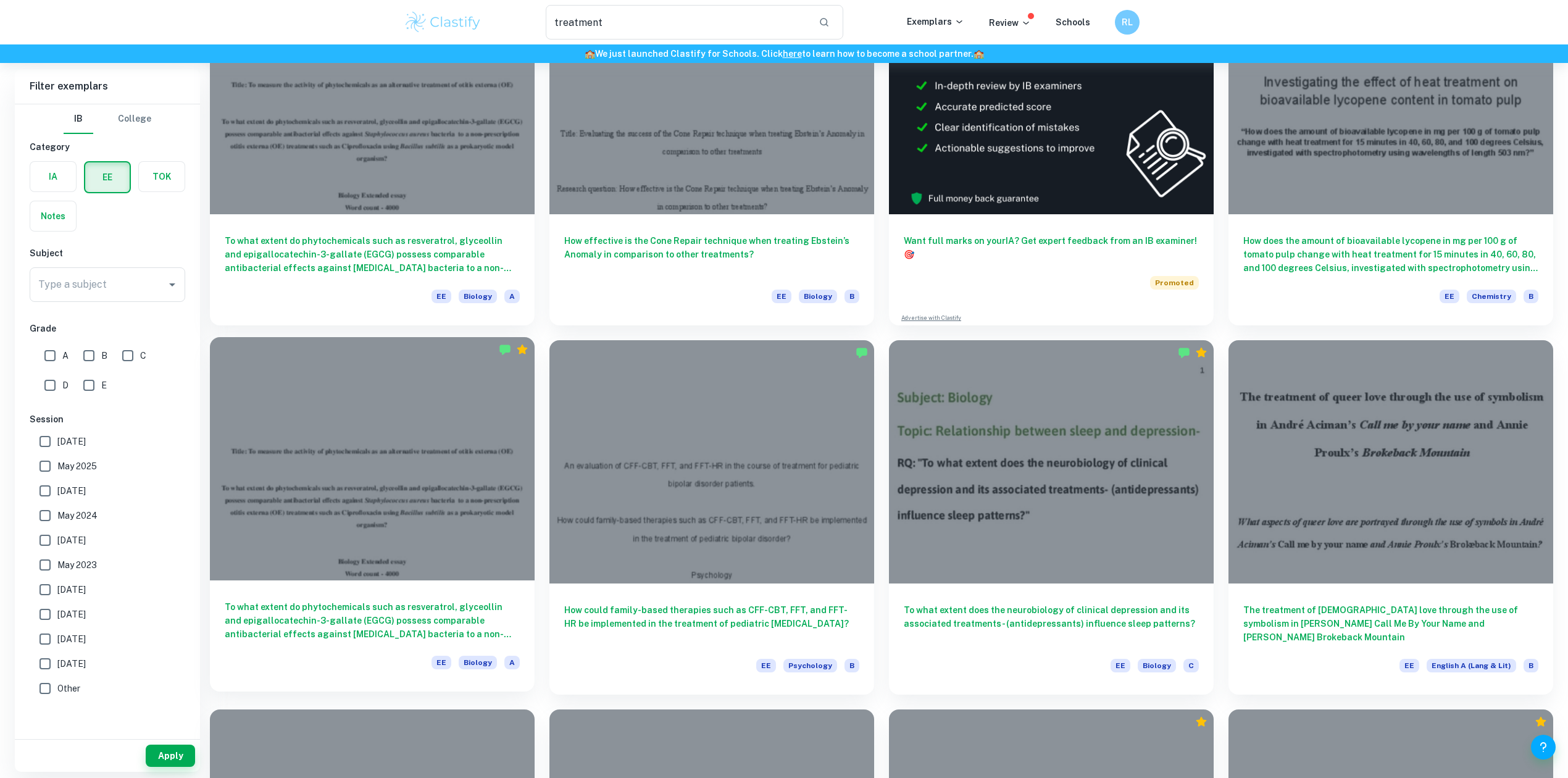
click at [373, 632] on h6 "To what extent do phytochemicals such as resveratrol, glyceollin and epigalloca…" at bounding box center [373, 620] width 295 height 41
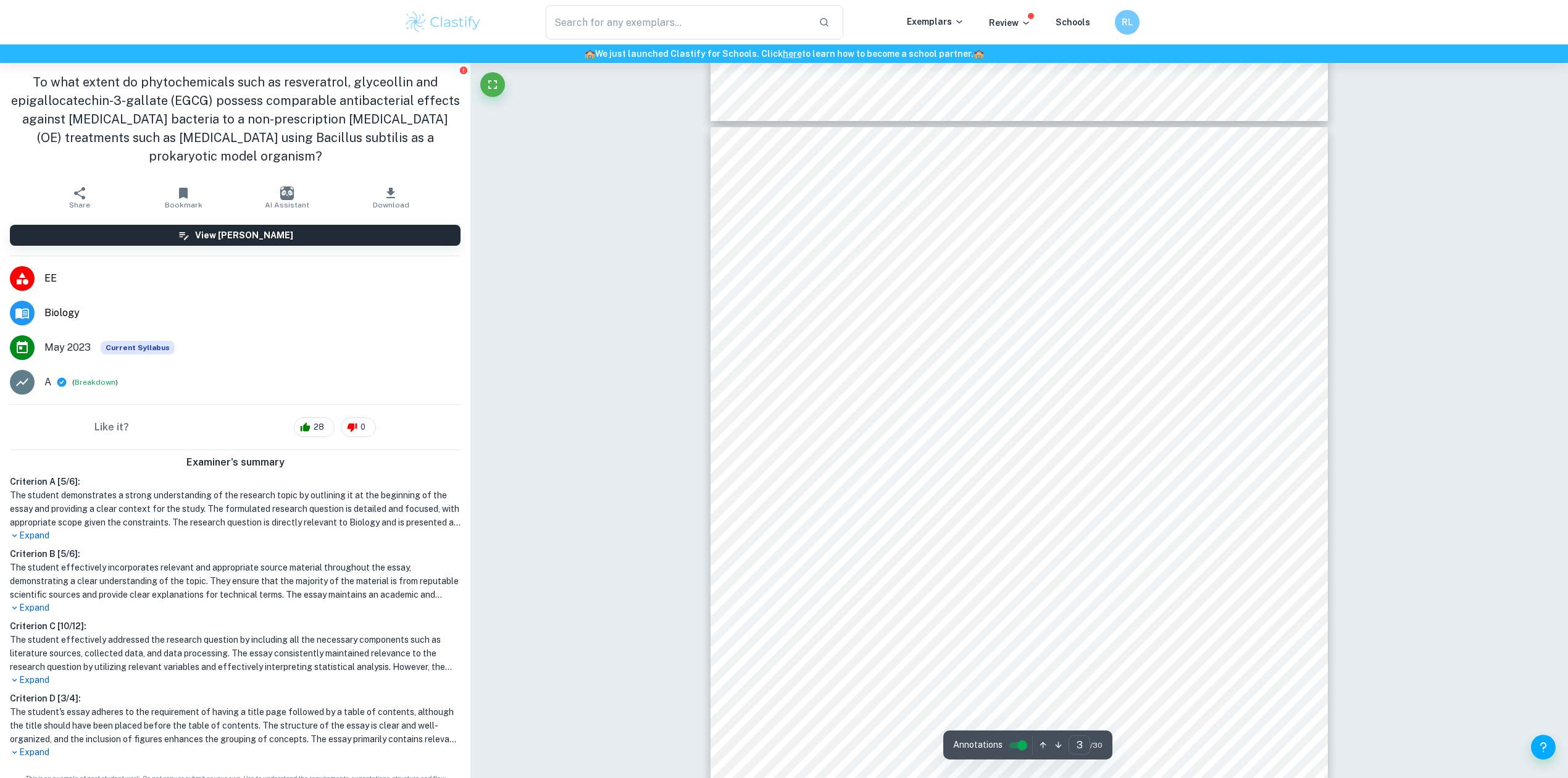
scroll to position [1893, 0]
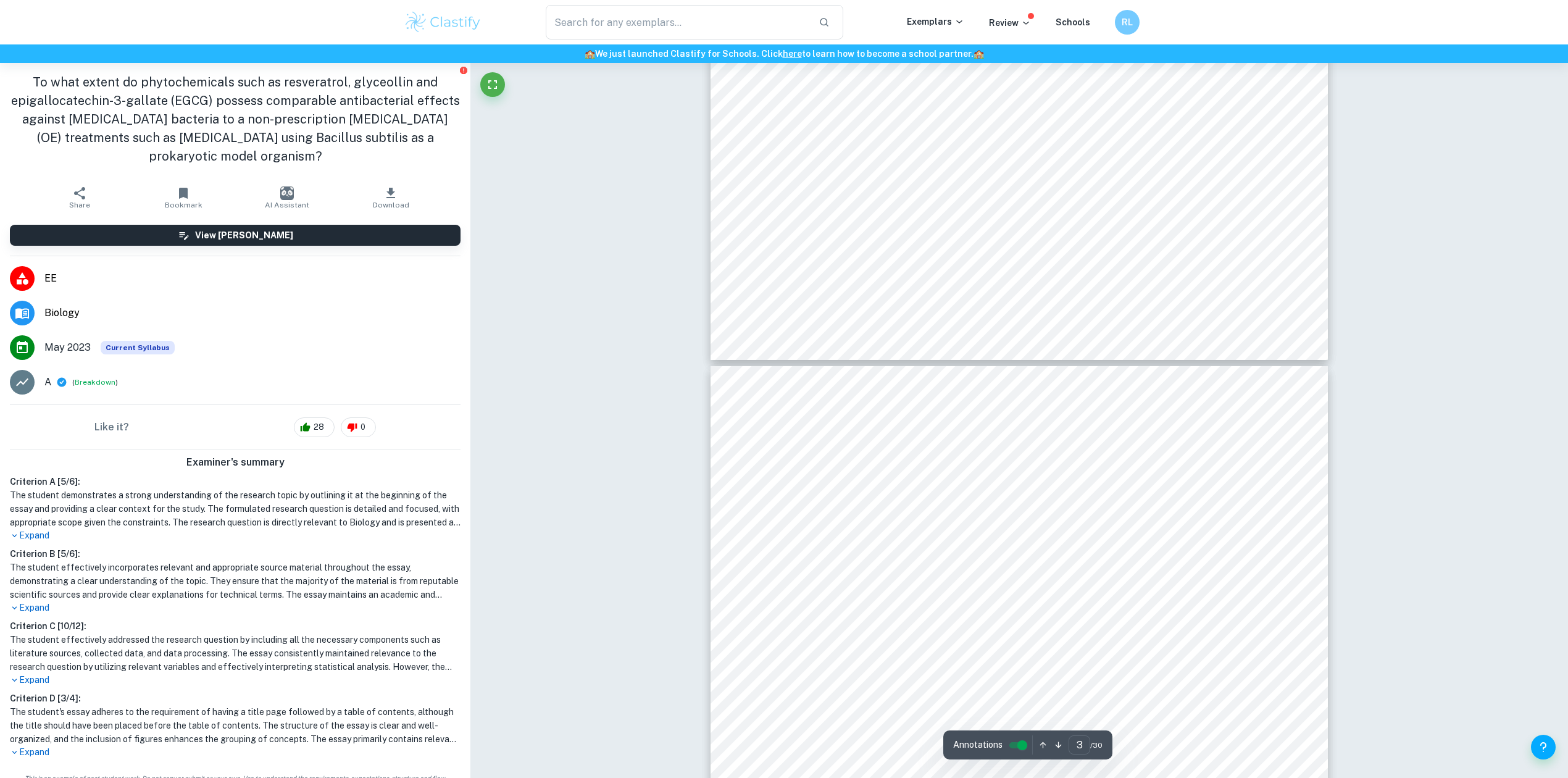
type input "4"
type input "treatment"
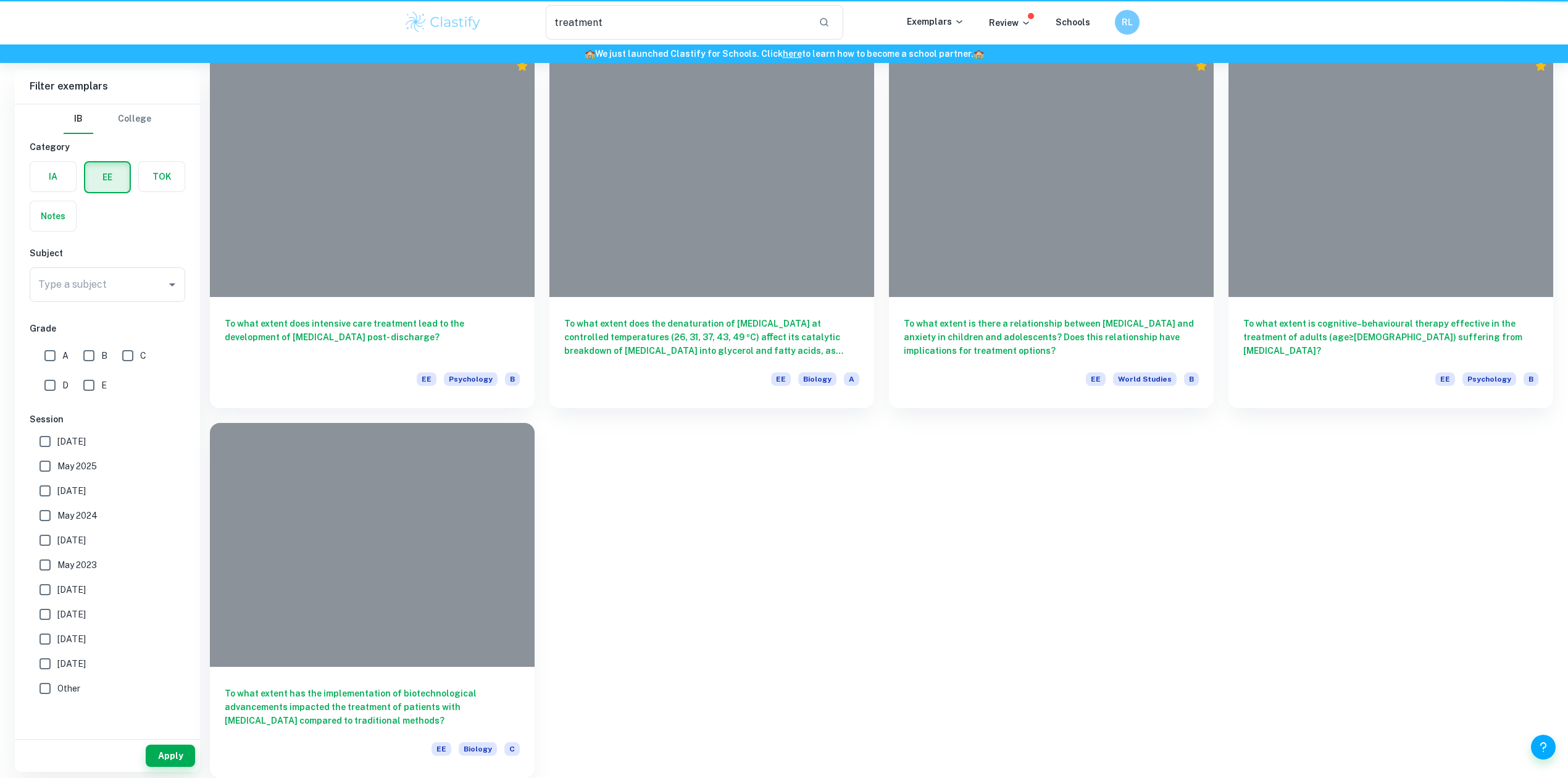
scroll to position [164, 0]
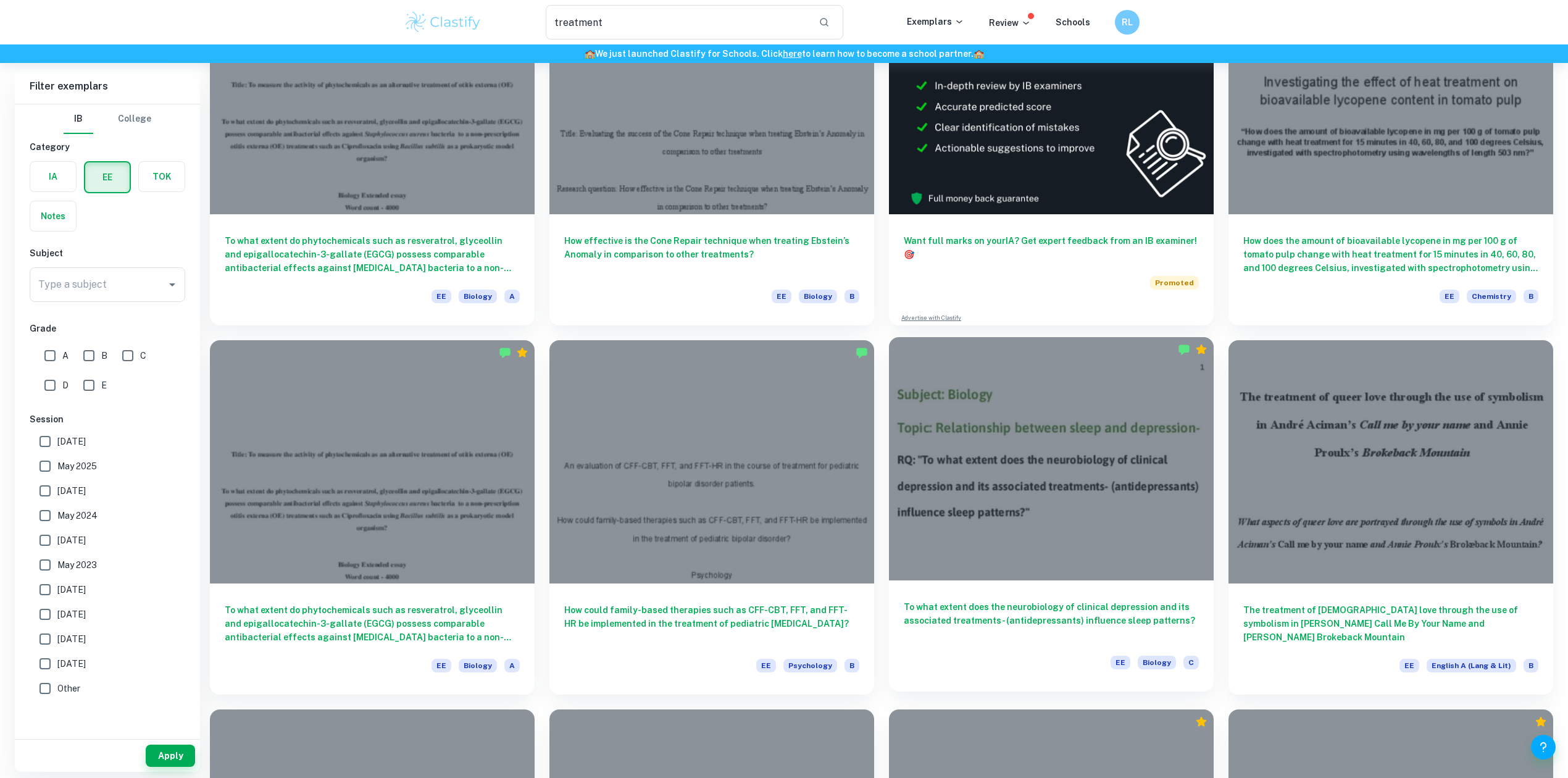
click at [1022, 636] on h6 "To what extent does the neurobiology of clinical depression and its associated …" at bounding box center [1052, 620] width 295 height 41
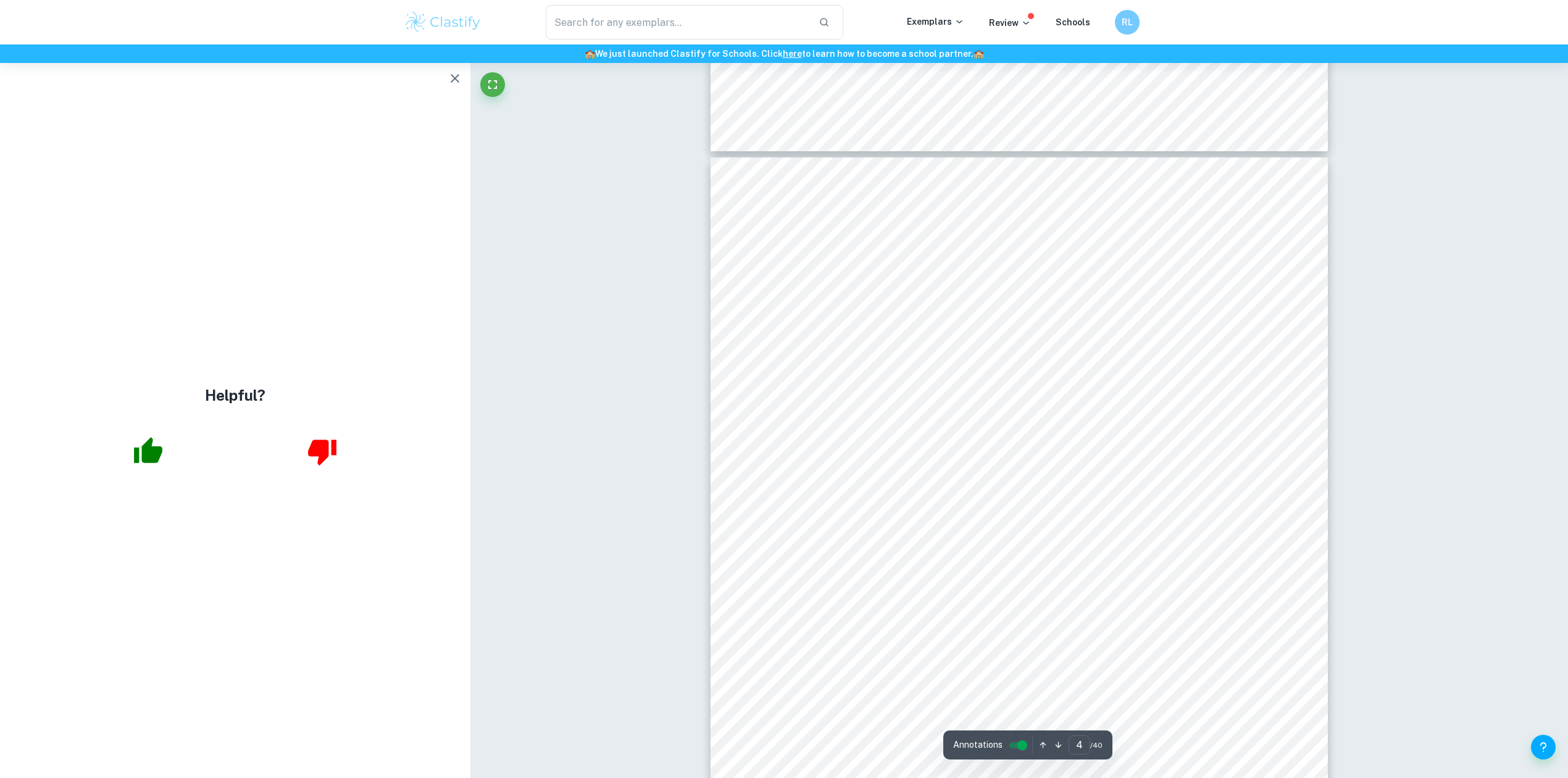
click at [446, 79] on button "button" at bounding box center [455, 77] width 24 height 24
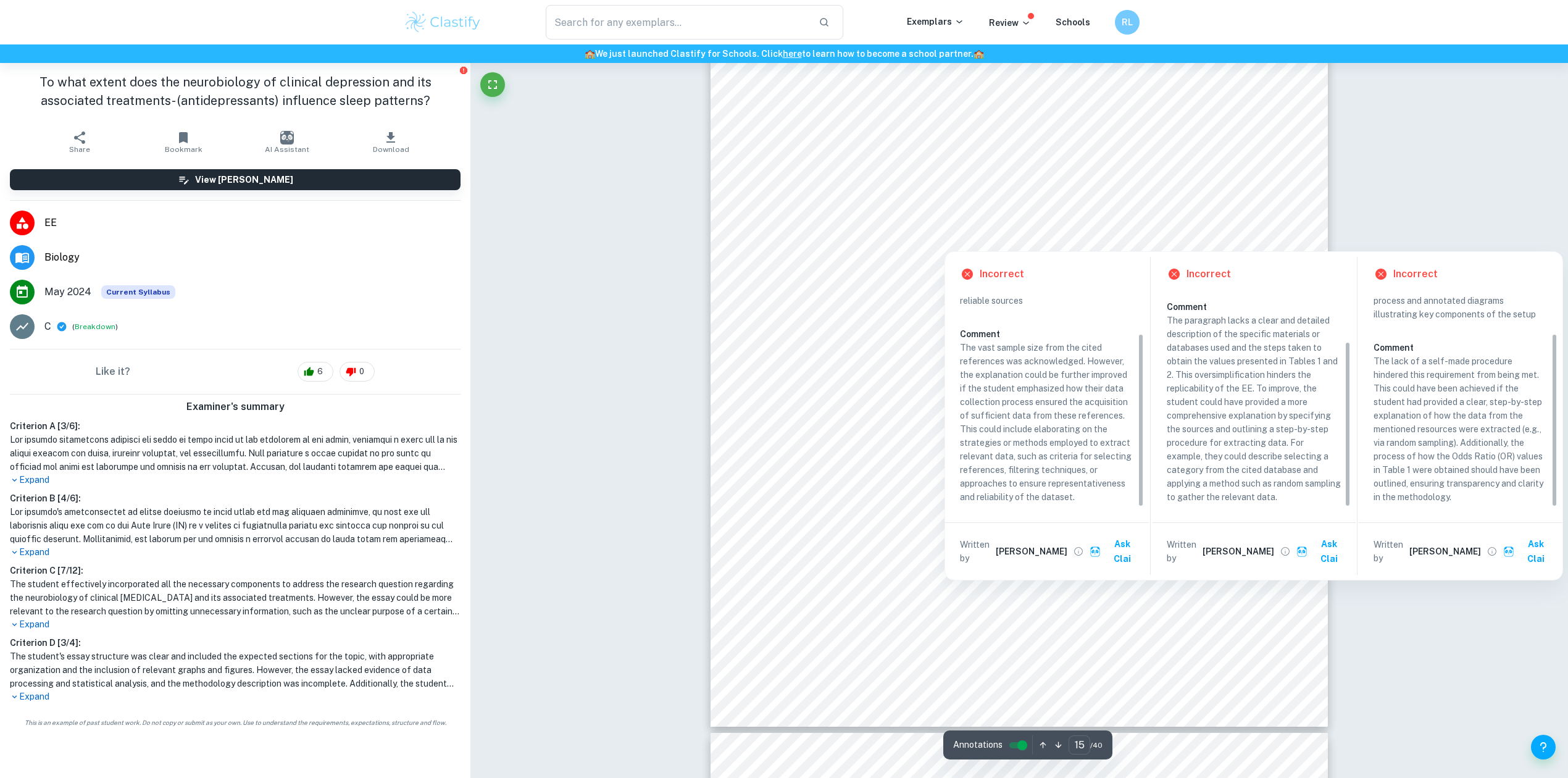
scroll to position [12610, 0]
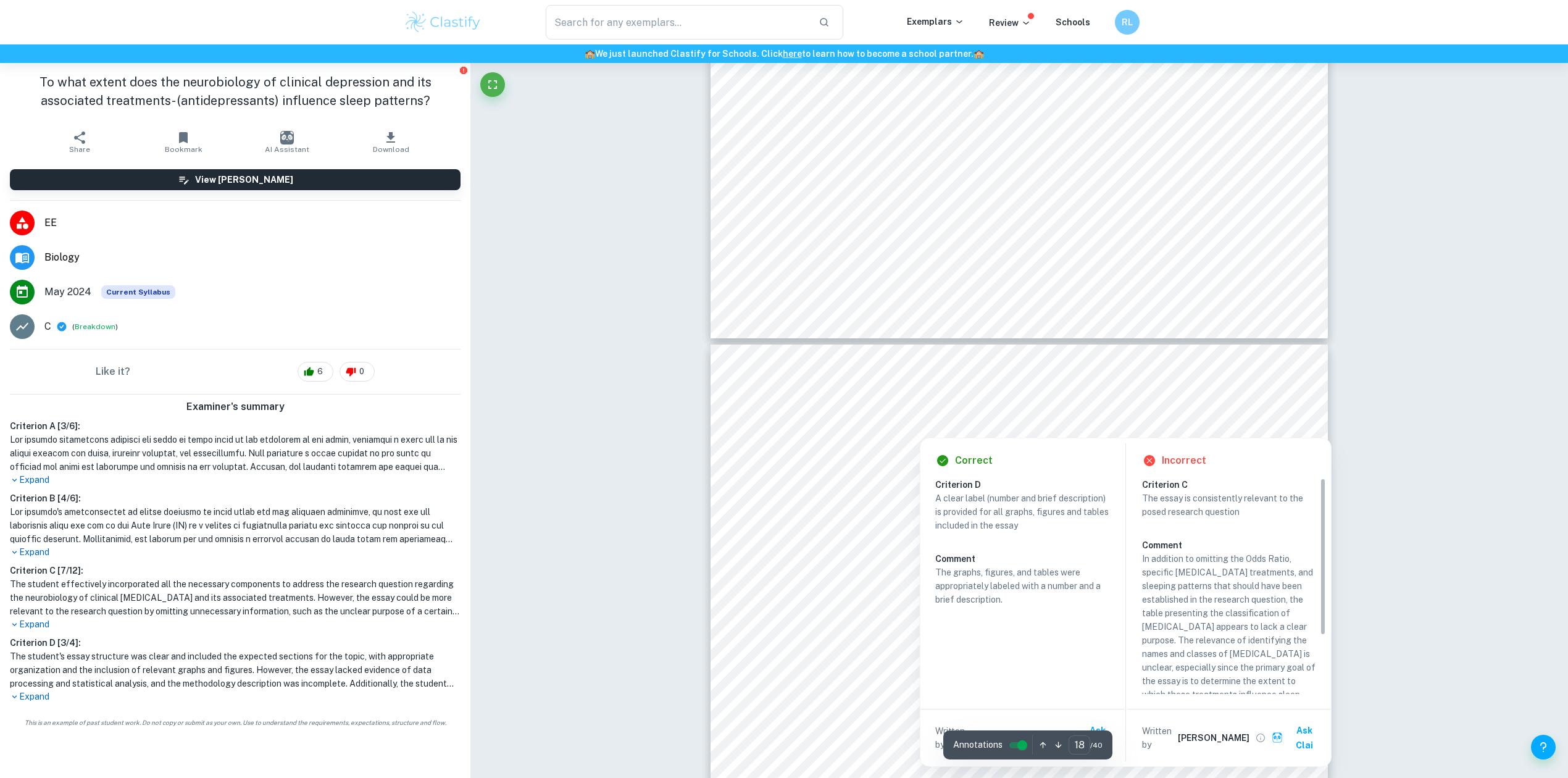
scroll to position [14997, 0]
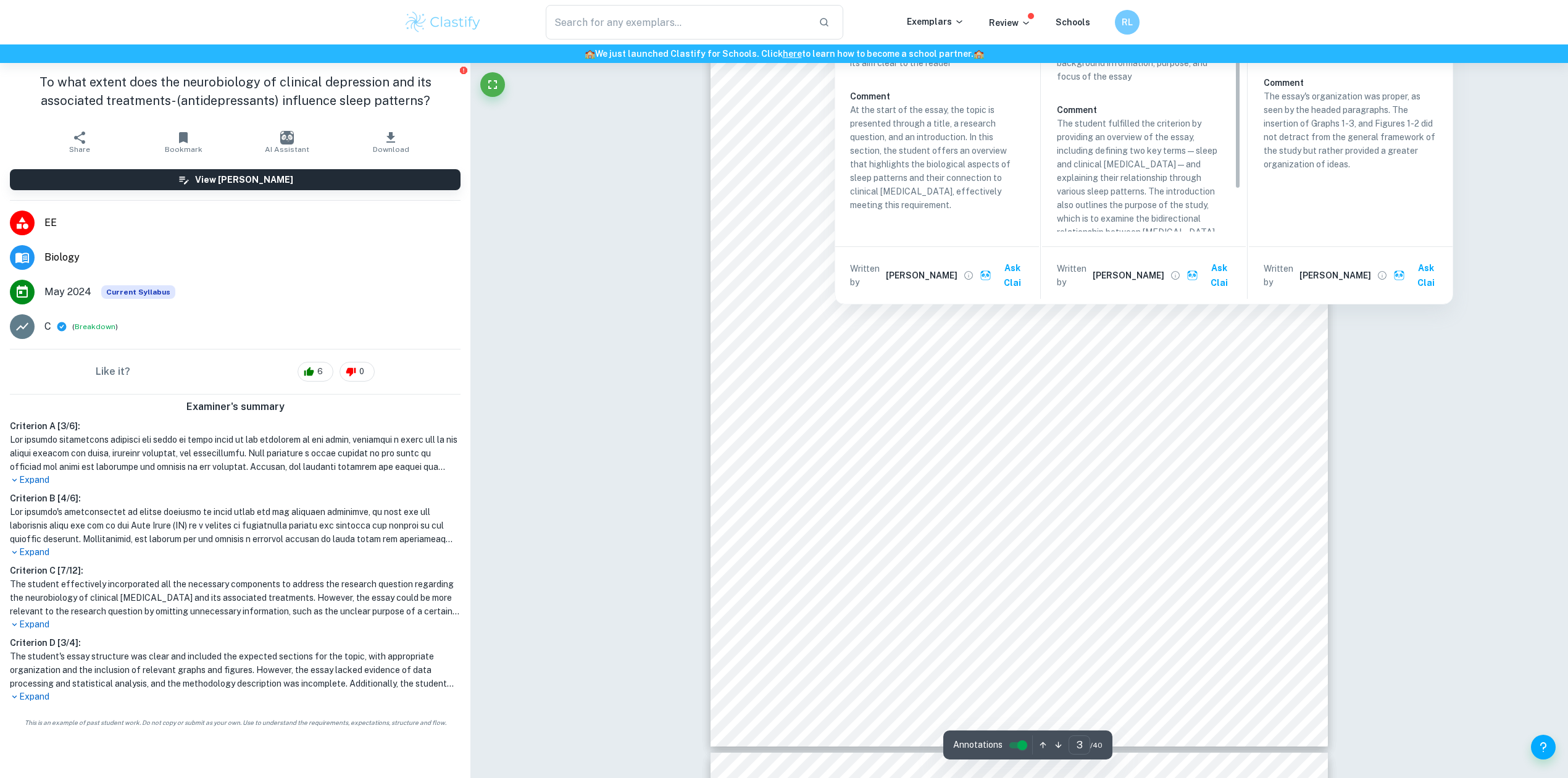
scroll to position [2063, 0]
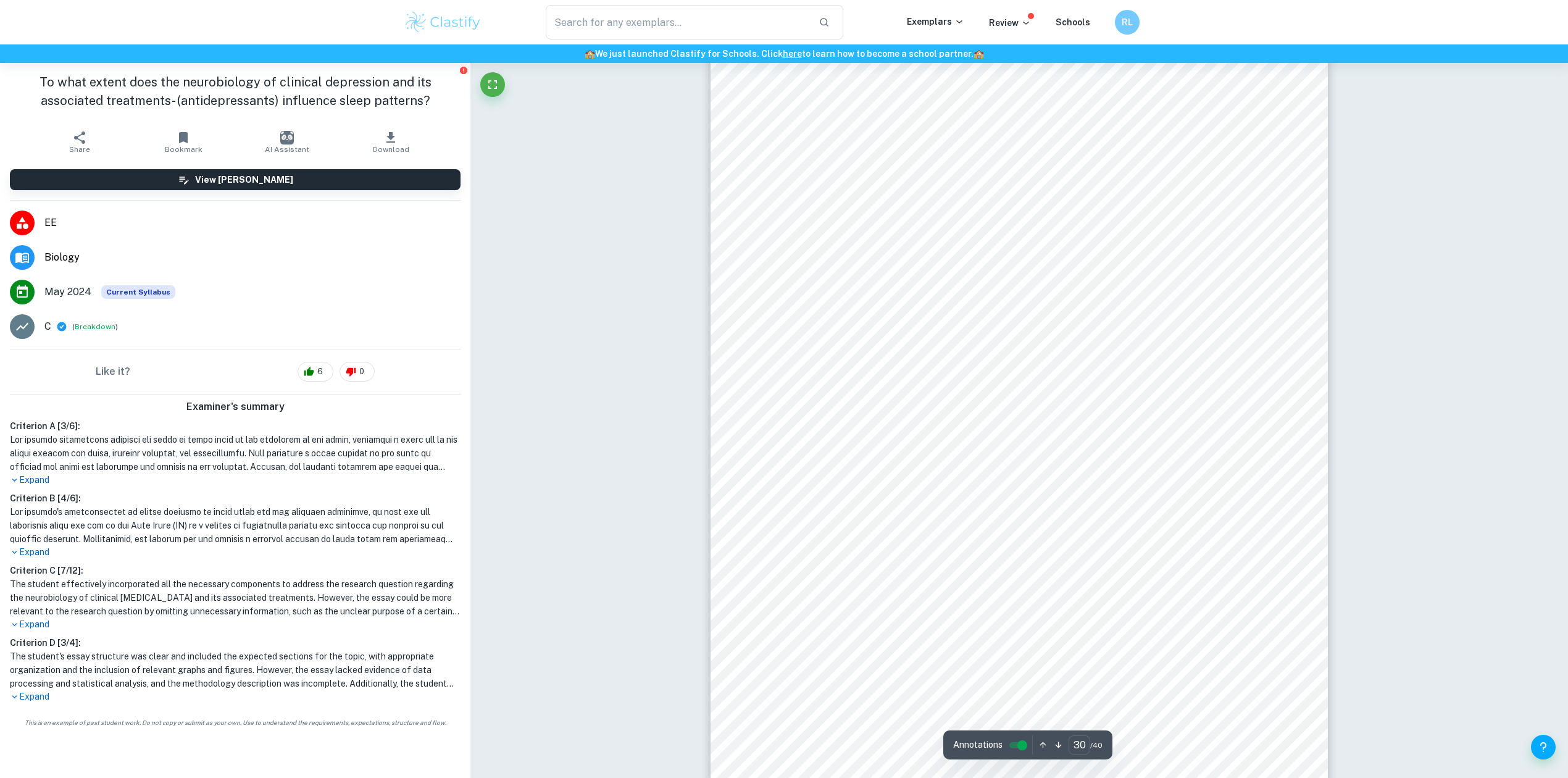
type input "31"
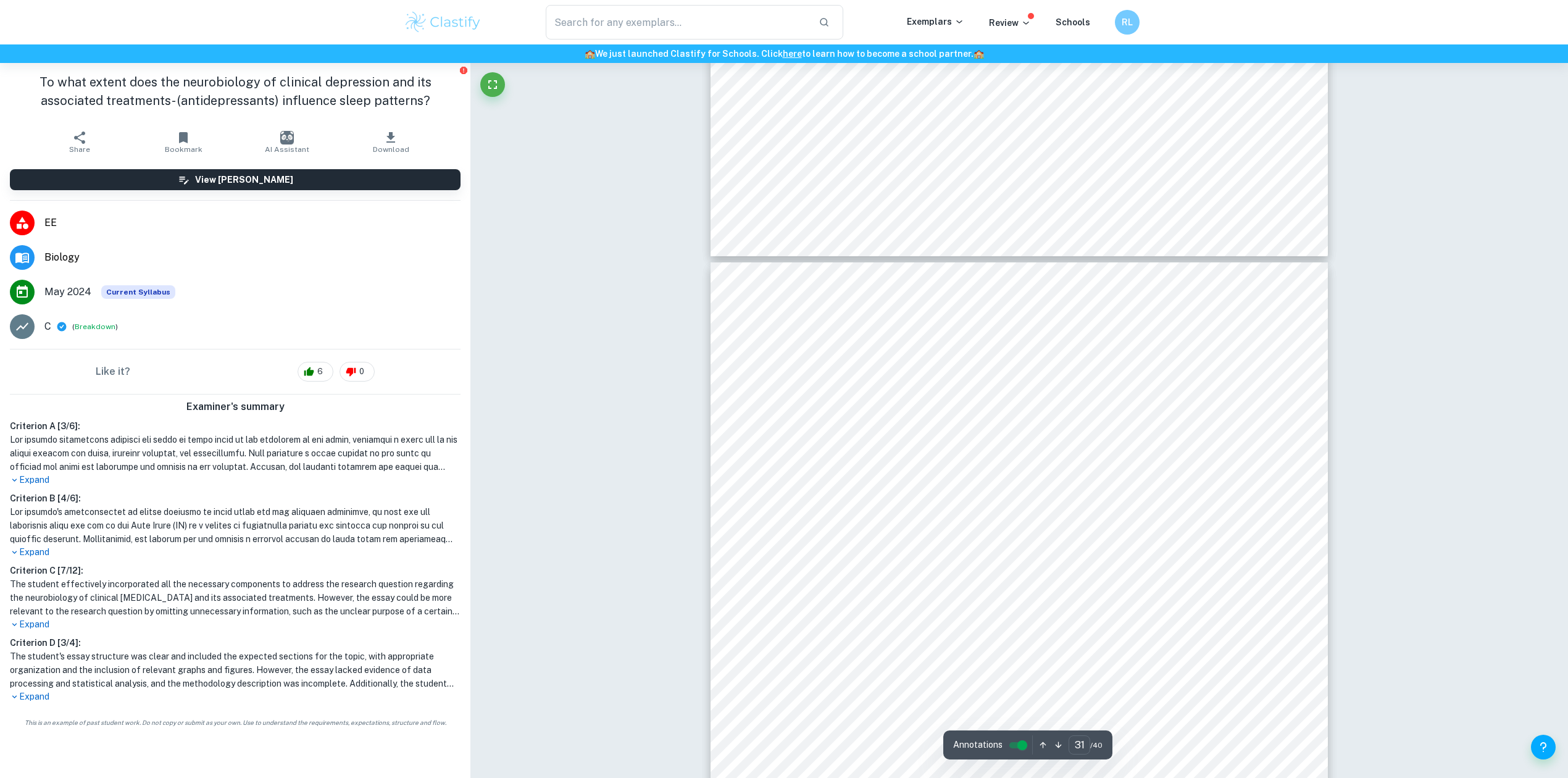
scroll to position [26558, 0]
